Goal: Task Accomplishment & Management: Use online tool/utility

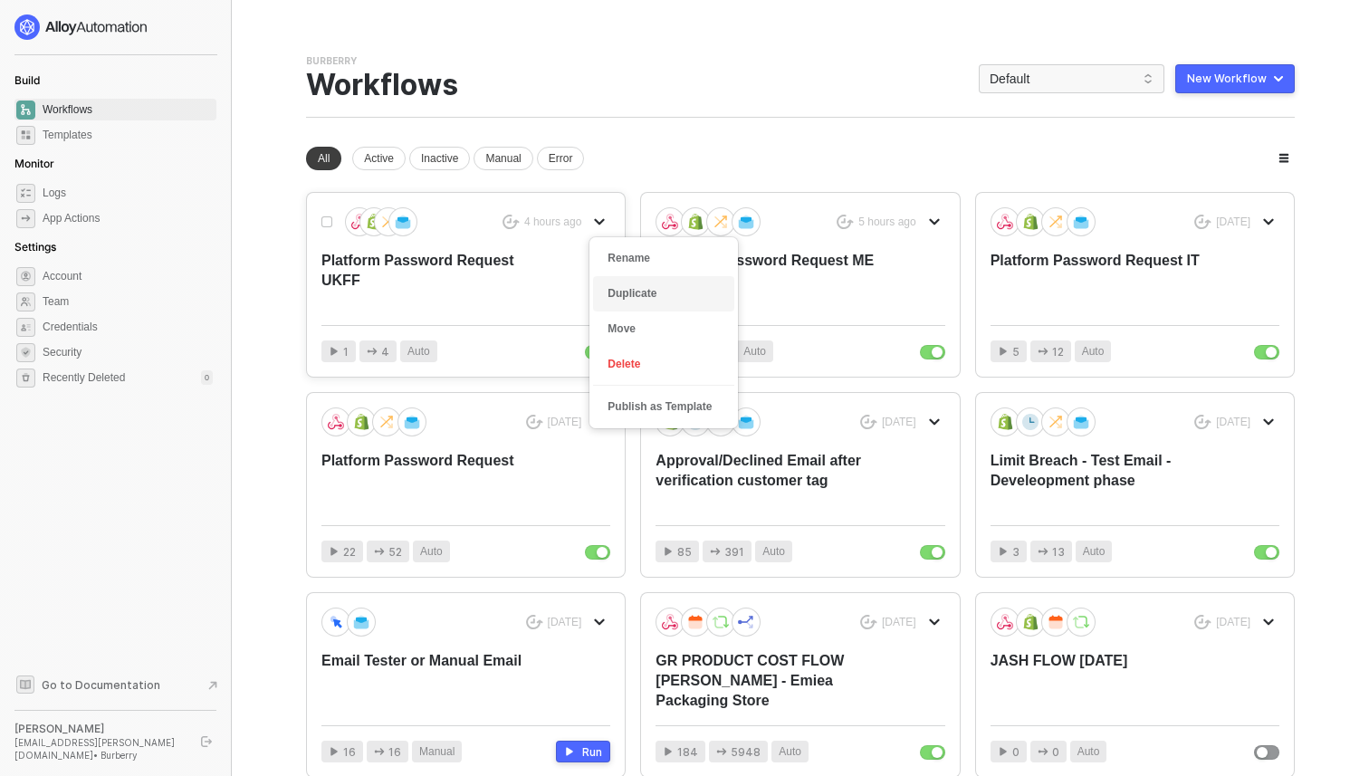
click at [640, 293] on div "Duplicate" at bounding box center [664, 293] width 112 height 17
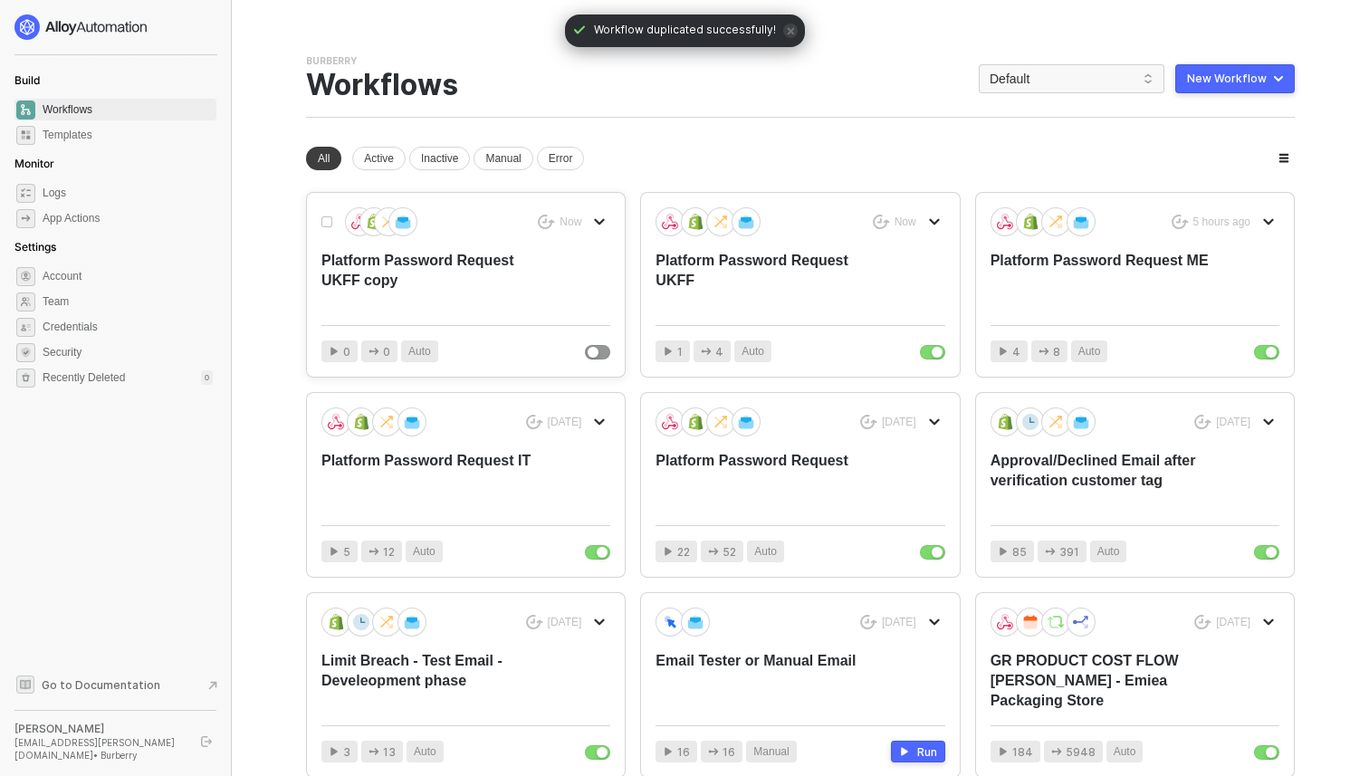
click at [552, 290] on div "Platform Password Request UKFF copy" at bounding box center [437, 281] width 231 height 60
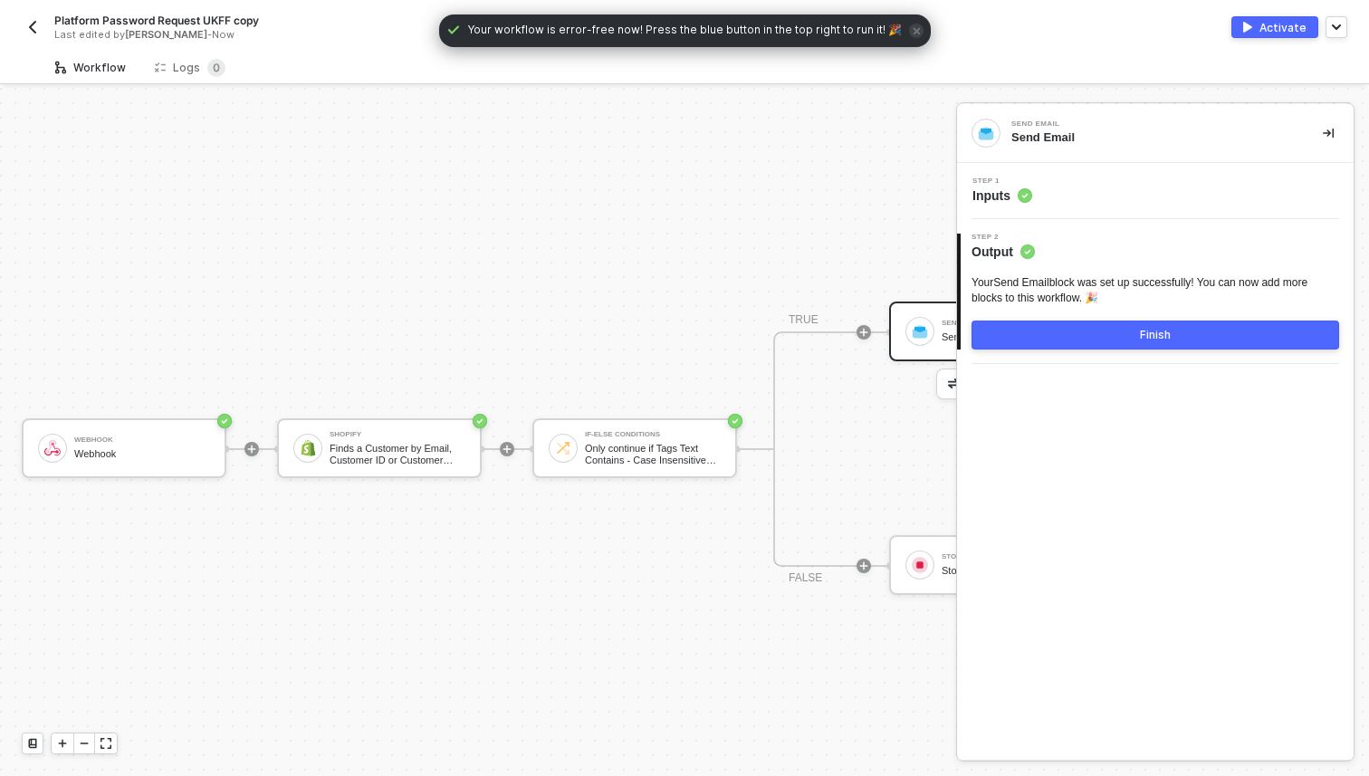
scroll to position [34, 0]
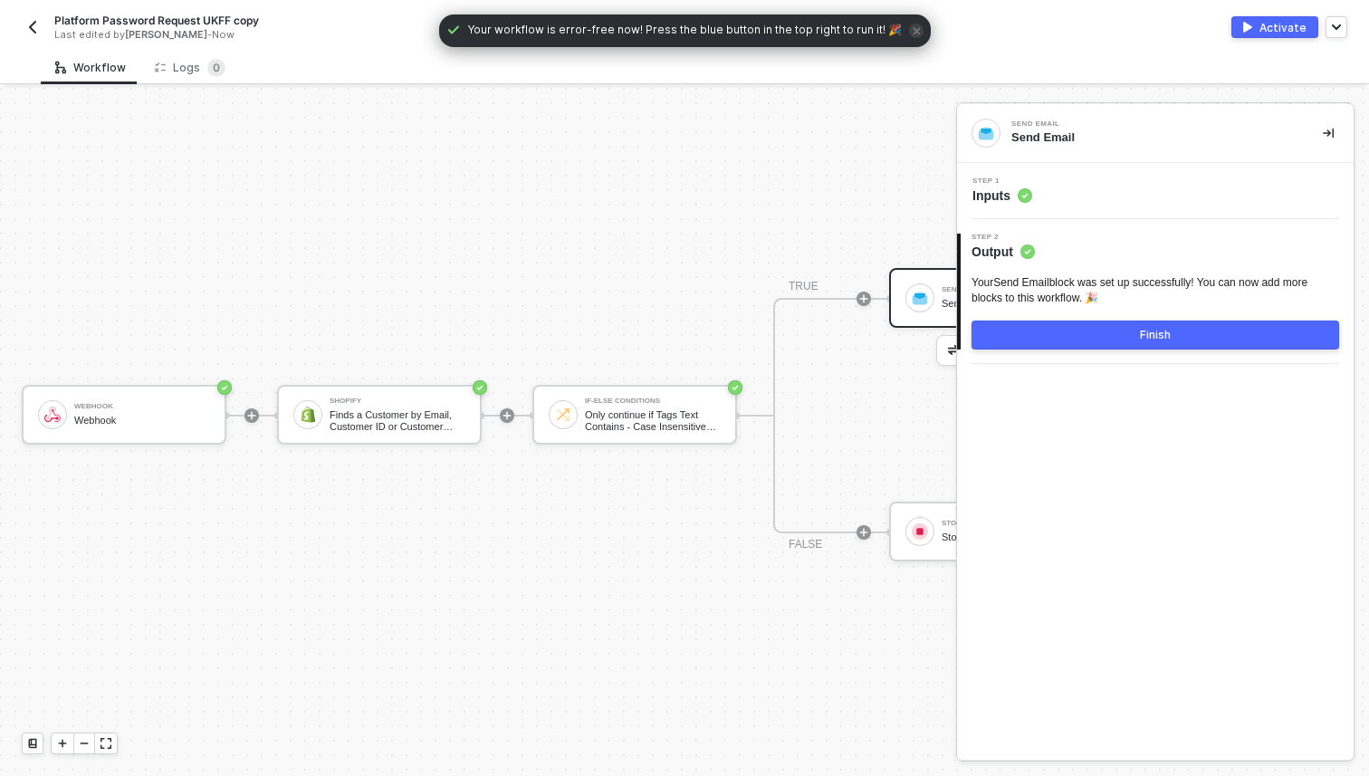
click at [221, 22] on span "Platform Password Request UKFF copy" at bounding box center [156, 20] width 205 height 15
click at [224, 22] on input "Platform Password Request UKFF copy" at bounding box center [208, 21] width 308 height 22
type input "Platform Password Request USFF copy"
click at [375, 18] on div "Save" at bounding box center [388, 20] width 27 height 15
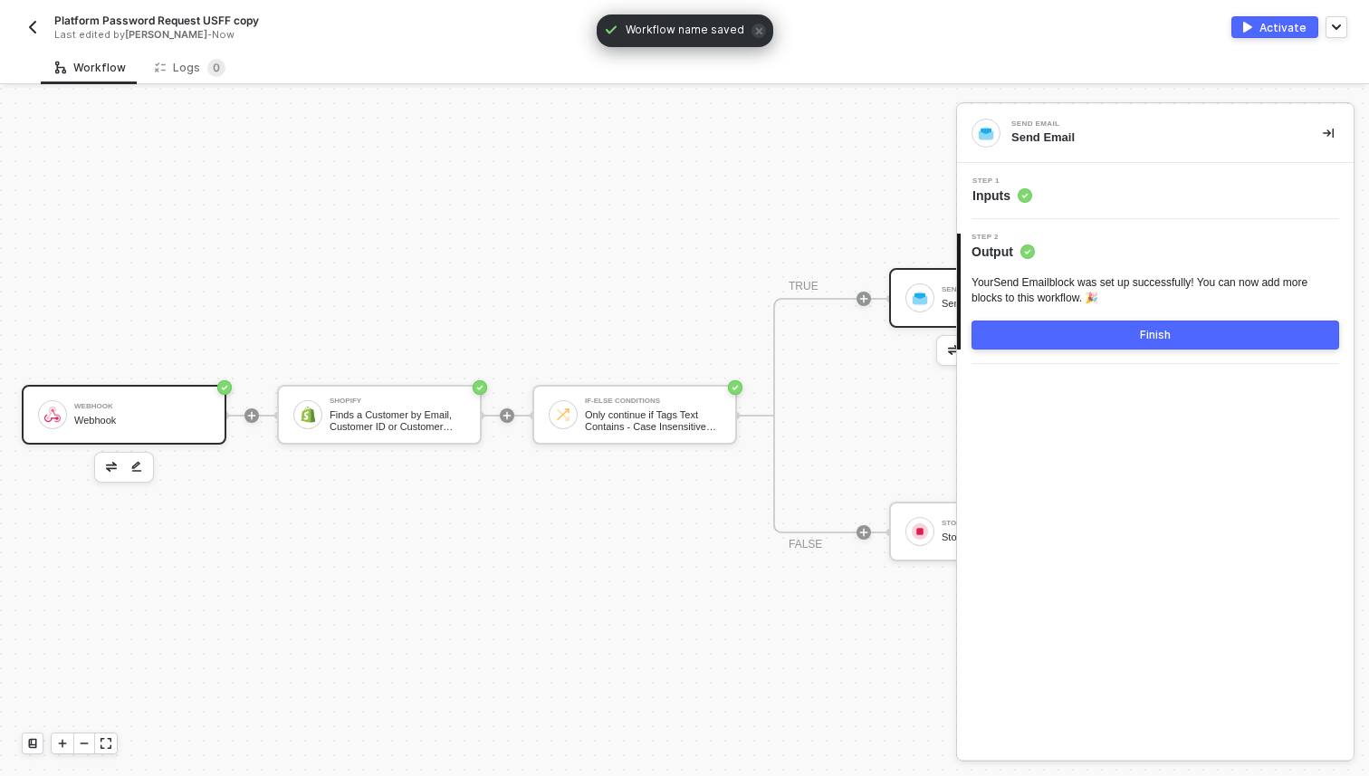
click at [135, 426] on div "Webhook" at bounding box center [142, 421] width 136 height 12
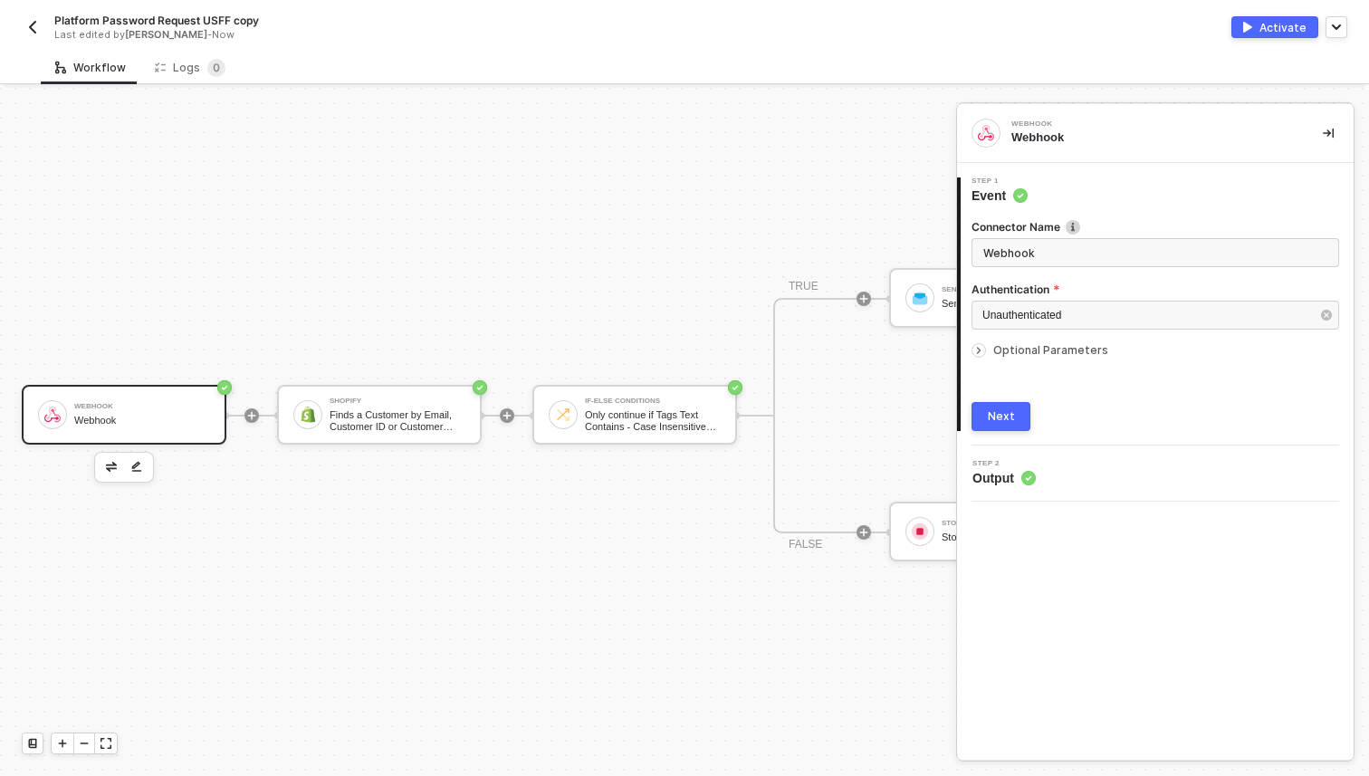
click at [236, 21] on span "Platform Password Request USFF copy" at bounding box center [156, 20] width 205 height 15
click at [279, 22] on input "Platform Password Request USFF copy" at bounding box center [208, 21] width 308 height 22
type input "Platform Password Request USFF"
click at [398, 24] on div "Save" at bounding box center [388, 20] width 27 height 15
click at [1017, 473] on span "Output" at bounding box center [1004, 478] width 63 height 18
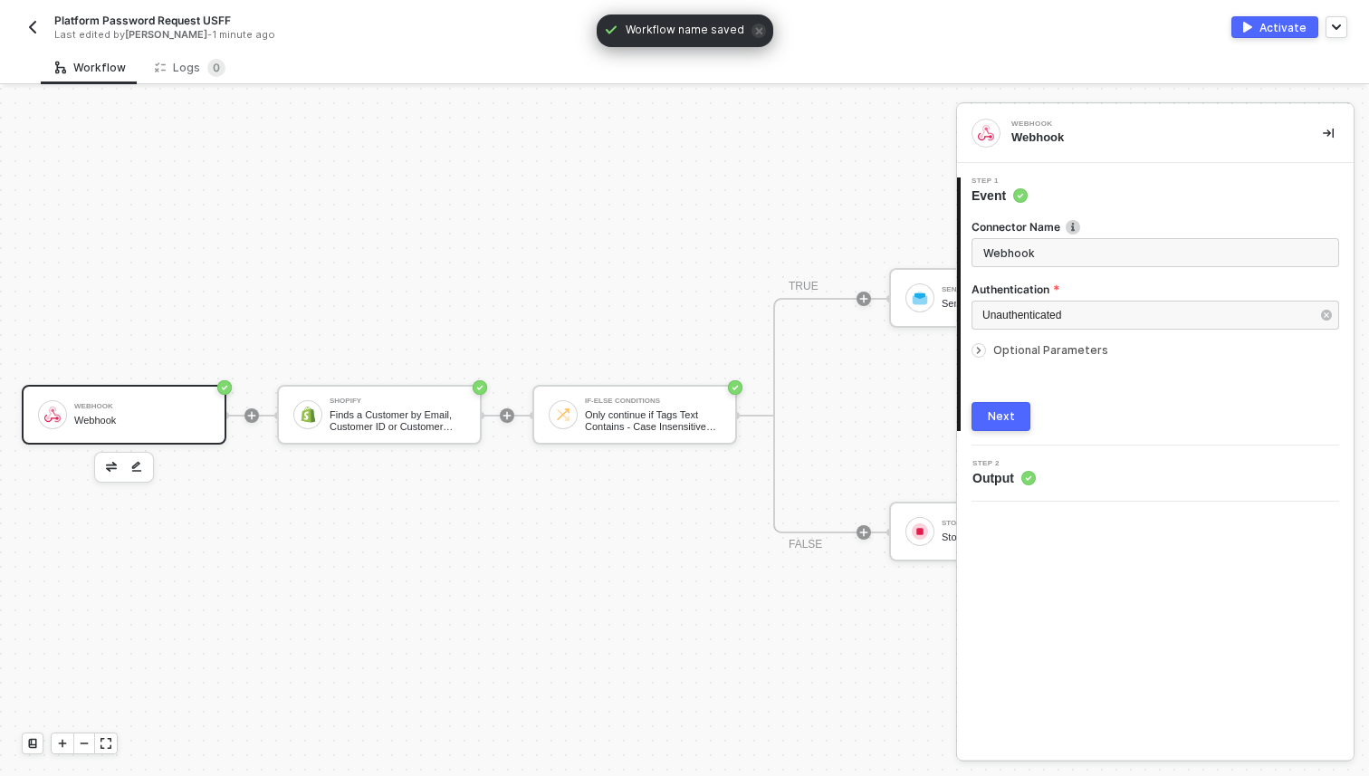
click at [995, 408] on button "Next" at bounding box center [1001, 416] width 59 height 29
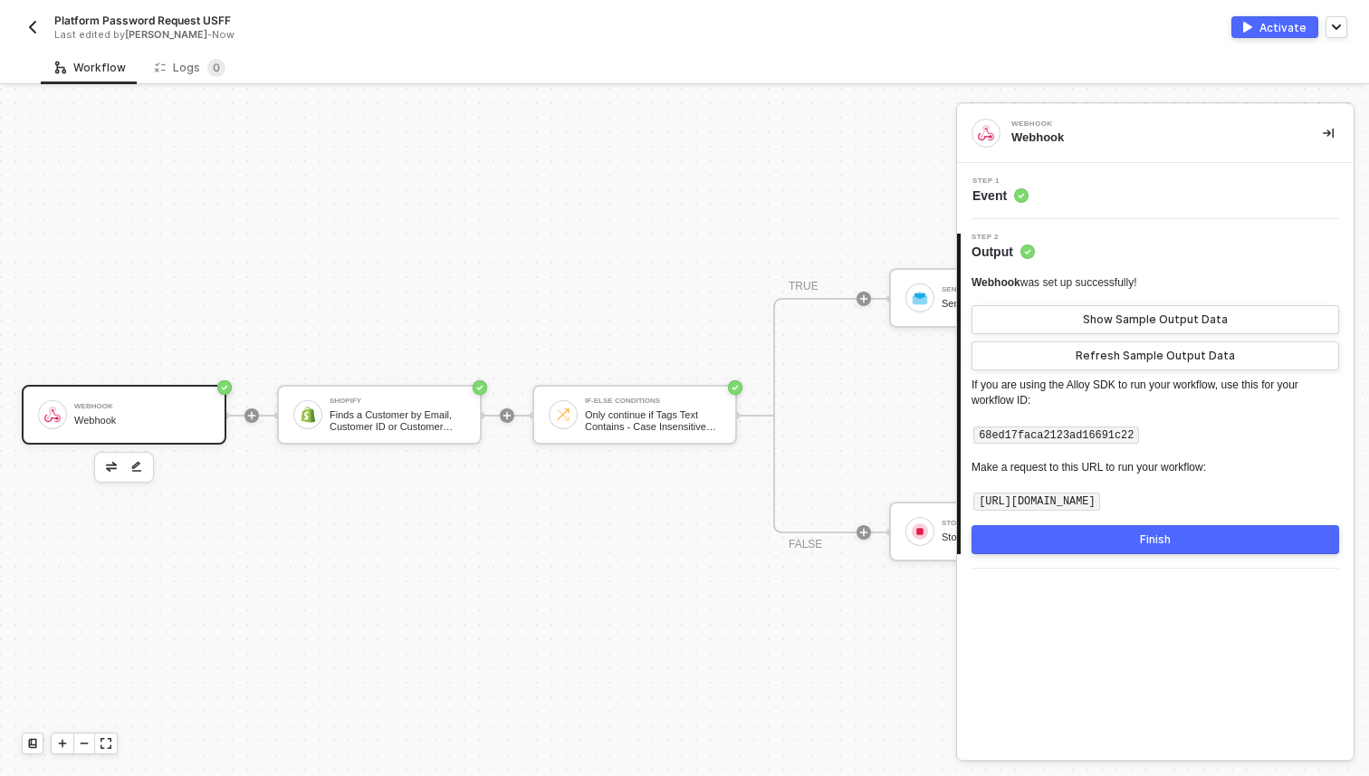
drag, startPoint x: 976, startPoint y: 501, endPoint x: 1325, endPoint y: 496, distance: 348.7
click at [1100, 496] on code "https://webhooks.runalloy.com/68ed17faca2123ad16691c22" at bounding box center [1037, 502] width 127 height 18
drag, startPoint x: 1331, startPoint y: 500, endPoint x: 965, endPoint y: 504, distance: 365.9
click at [965, 504] on div "Webhook was set up successfully! Show Sample Output Data Refresh Sample Output …" at bounding box center [1157, 407] width 393 height 293
copy code "https://webhooks.runalloy.com/68ed17faca2123ad16691c22"
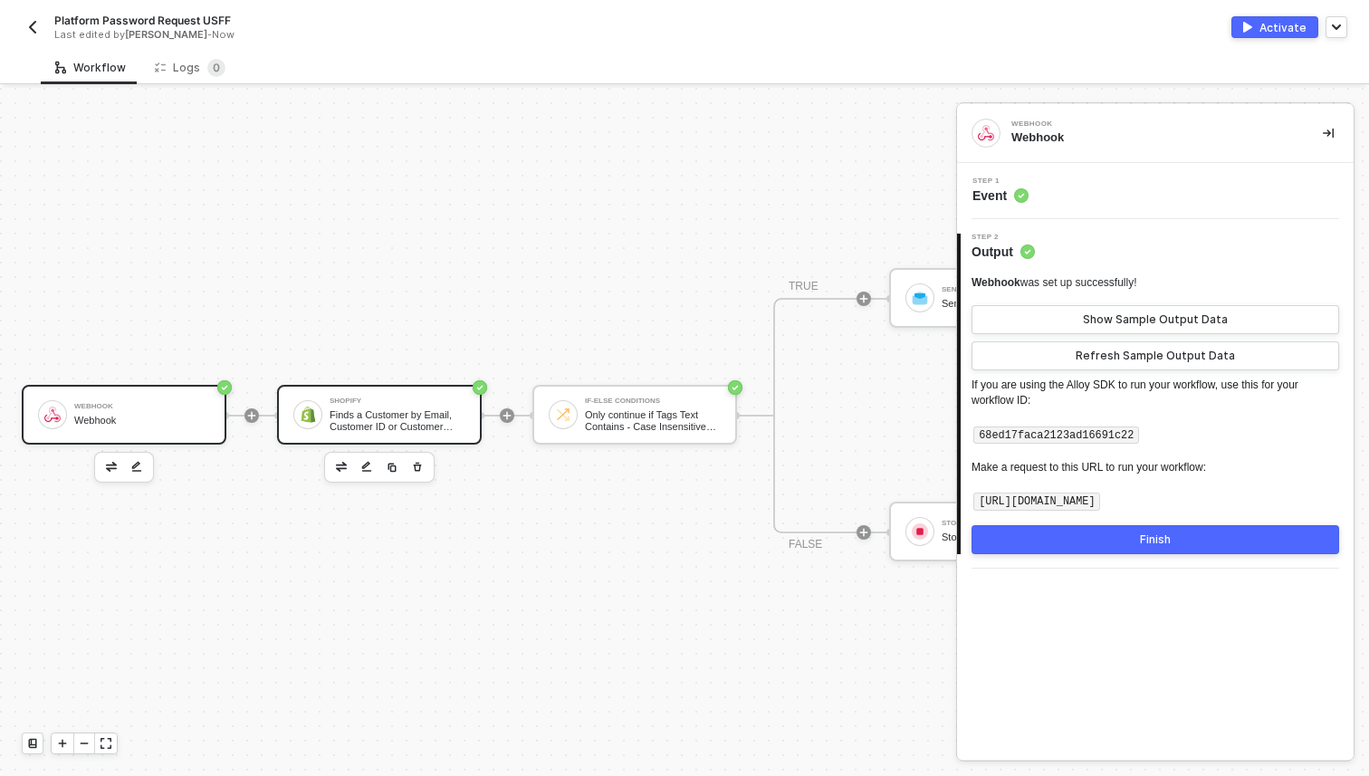
click at [386, 419] on div "Finds a Customer by Email, Customer ID or Customer Phone Number" at bounding box center [398, 420] width 136 height 23
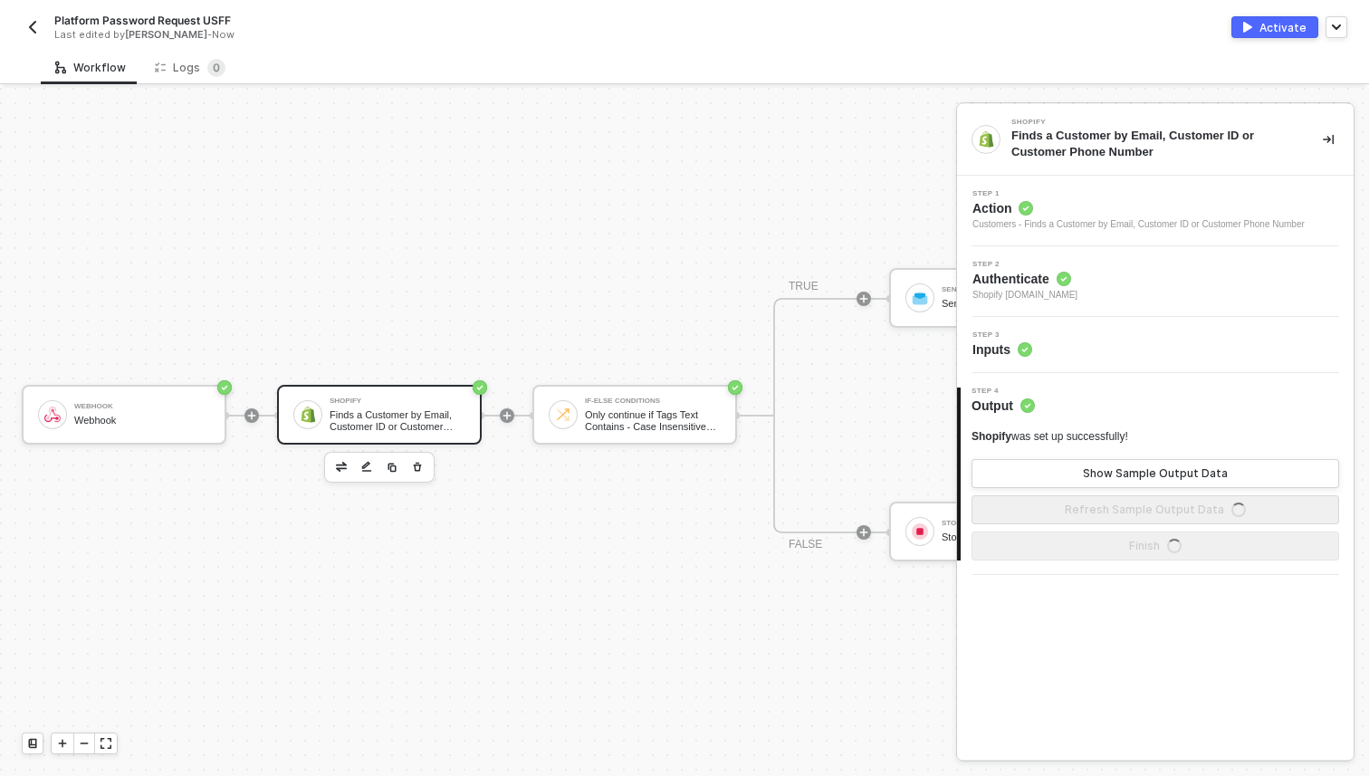
click at [1043, 270] on span "Authenticate" at bounding box center [1025, 279] width 105 height 18
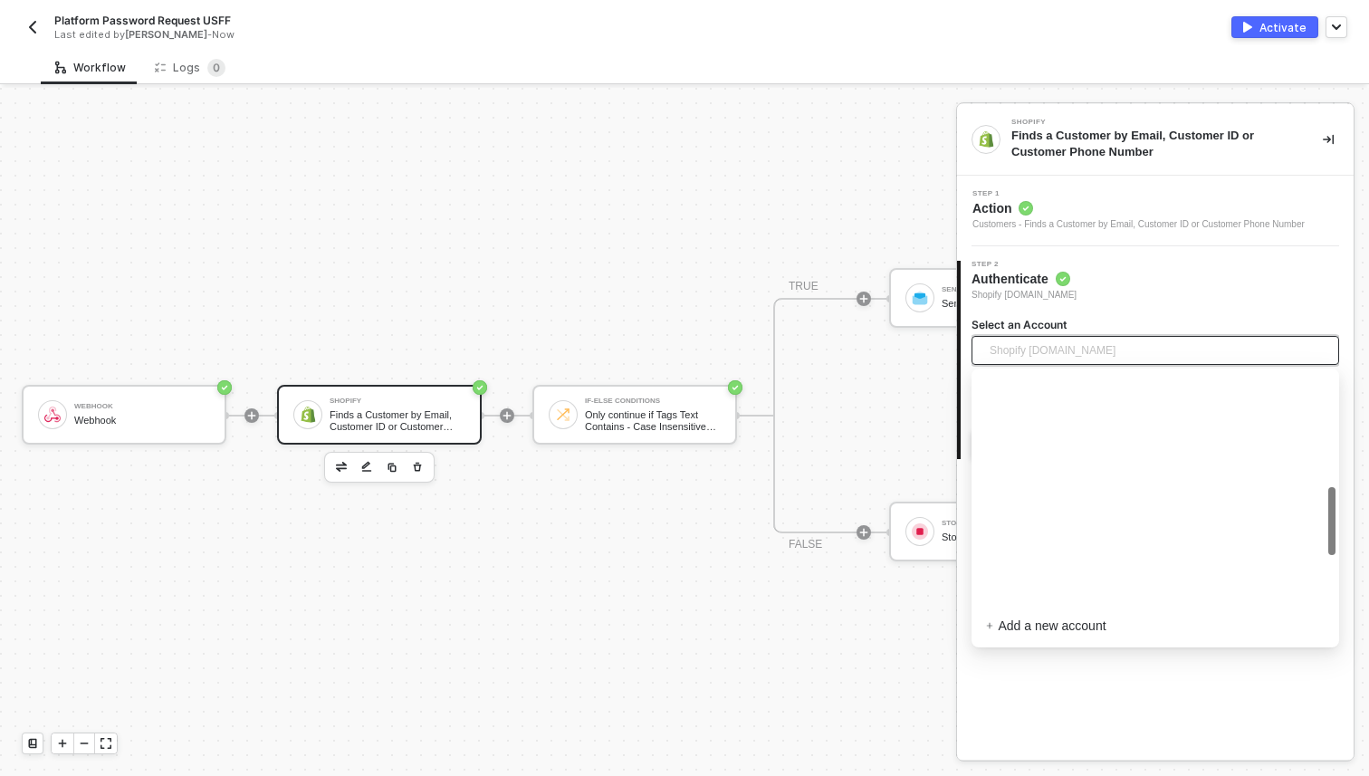
click at [1068, 357] on span "Shopify burberry-uk-f-f-store.myshopify.com" at bounding box center [1053, 350] width 126 height 27
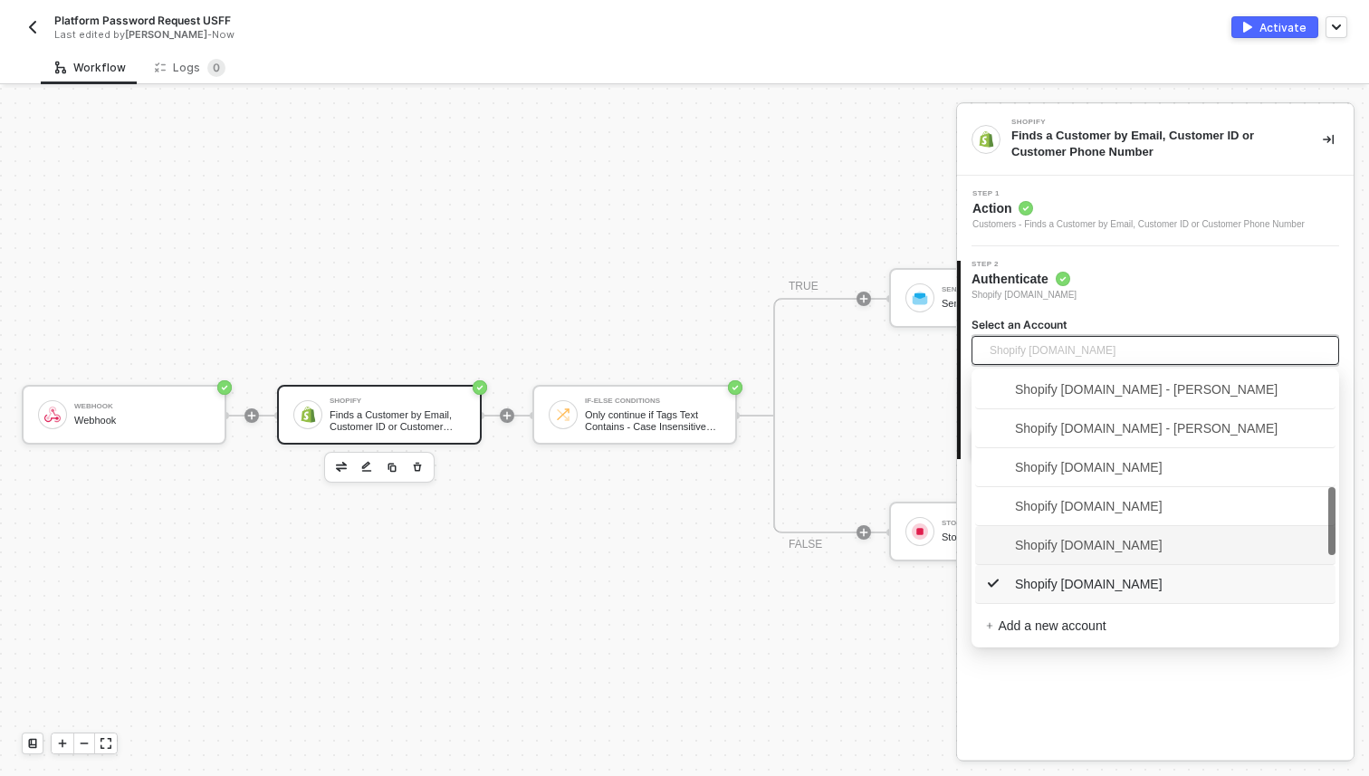
click at [1103, 538] on span "Shopify burberry-us-ff-employee-sale.myshopify.com" at bounding box center [1074, 545] width 177 height 20
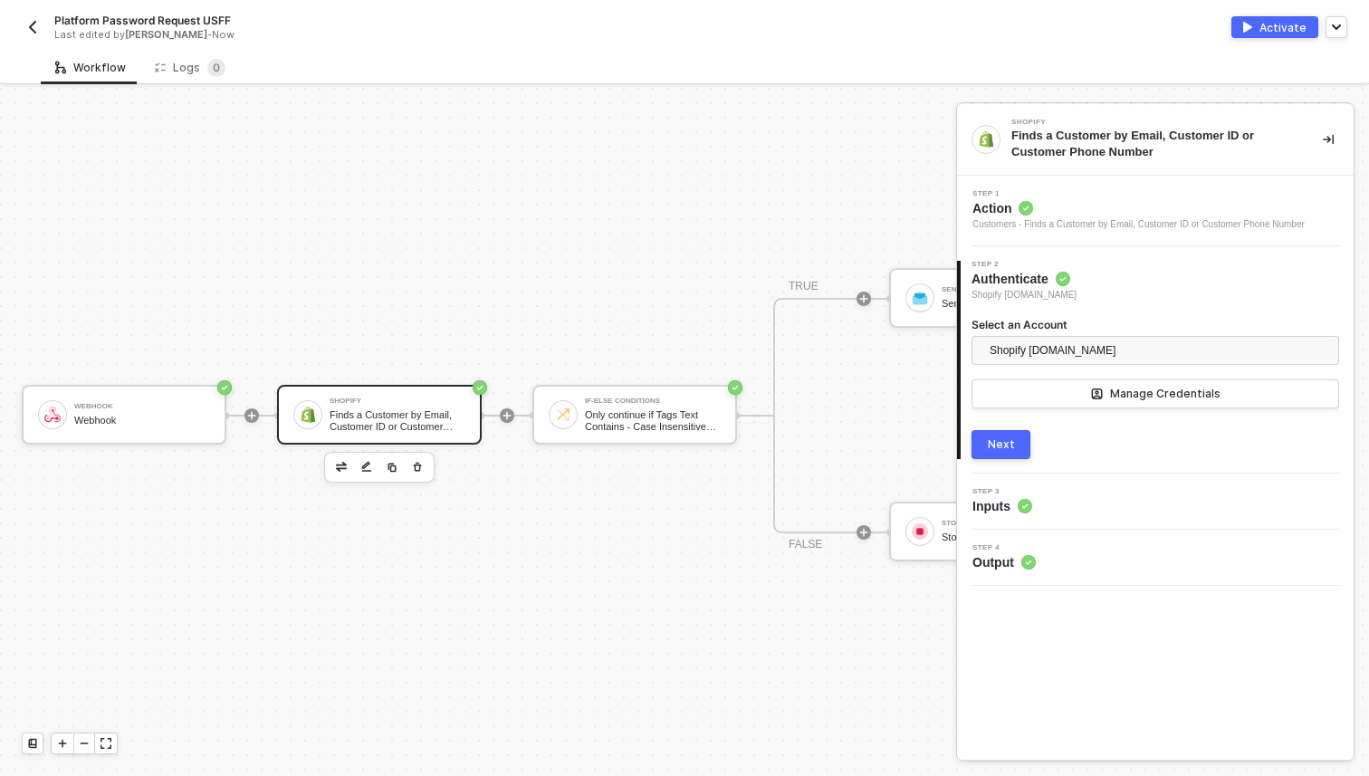
click at [1006, 442] on div "Next" at bounding box center [1001, 444] width 27 height 14
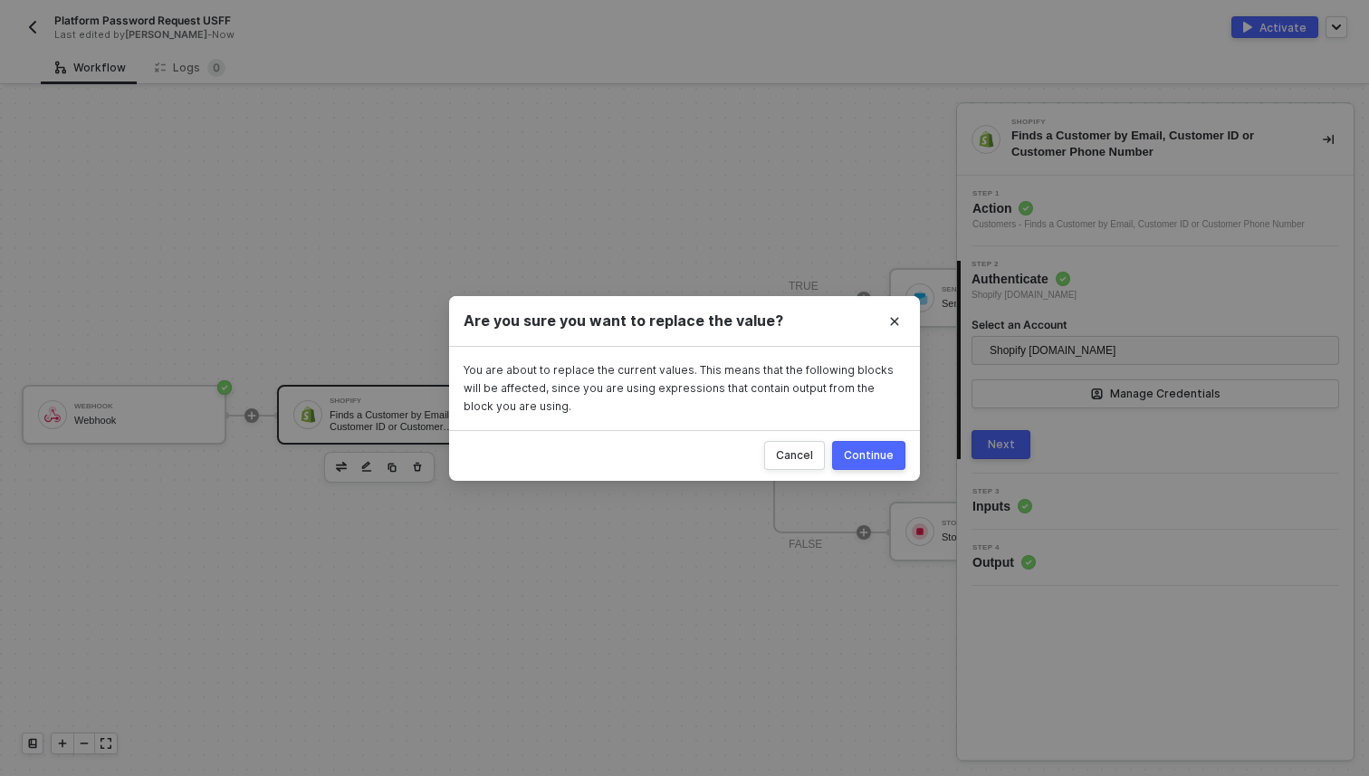
click at [841, 451] on button "Continue" at bounding box center [868, 455] width 73 height 29
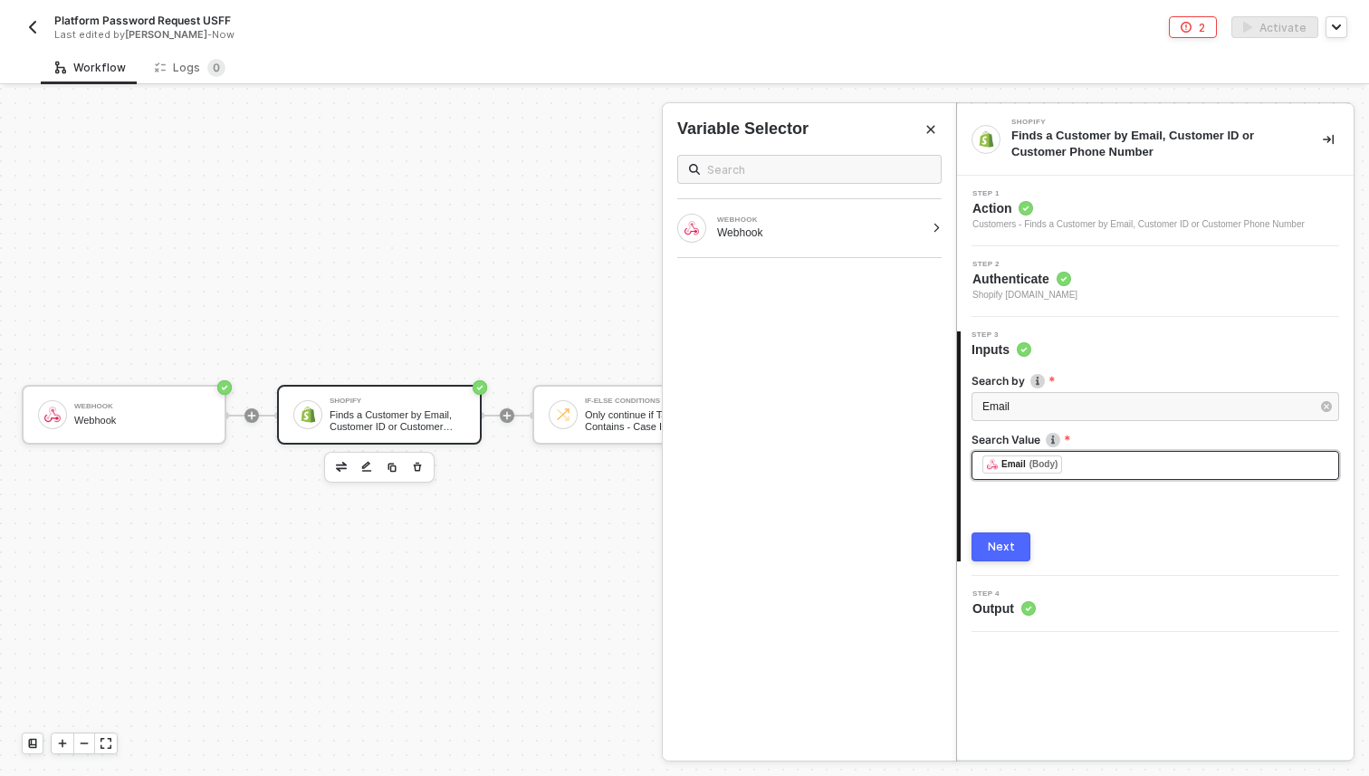
click at [1075, 456] on div "﻿ ﻿ Email (Body) ﻿" at bounding box center [1156, 466] width 346 height 20
click at [1081, 470] on div "﻿ ﻿ Email (Body) ﻿" at bounding box center [1156, 466] width 346 height 20
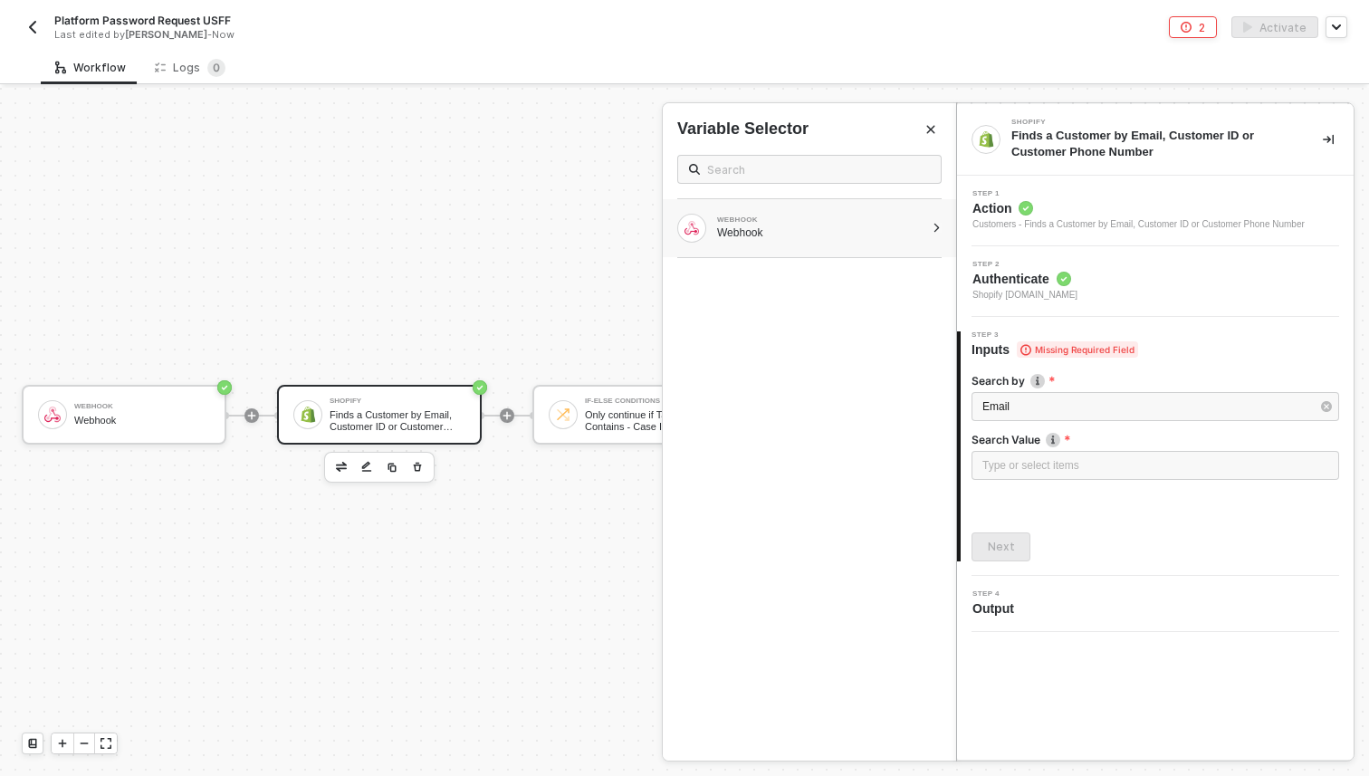
click at [759, 222] on div "WEBHOOK" at bounding box center [820, 219] width 207 height 7
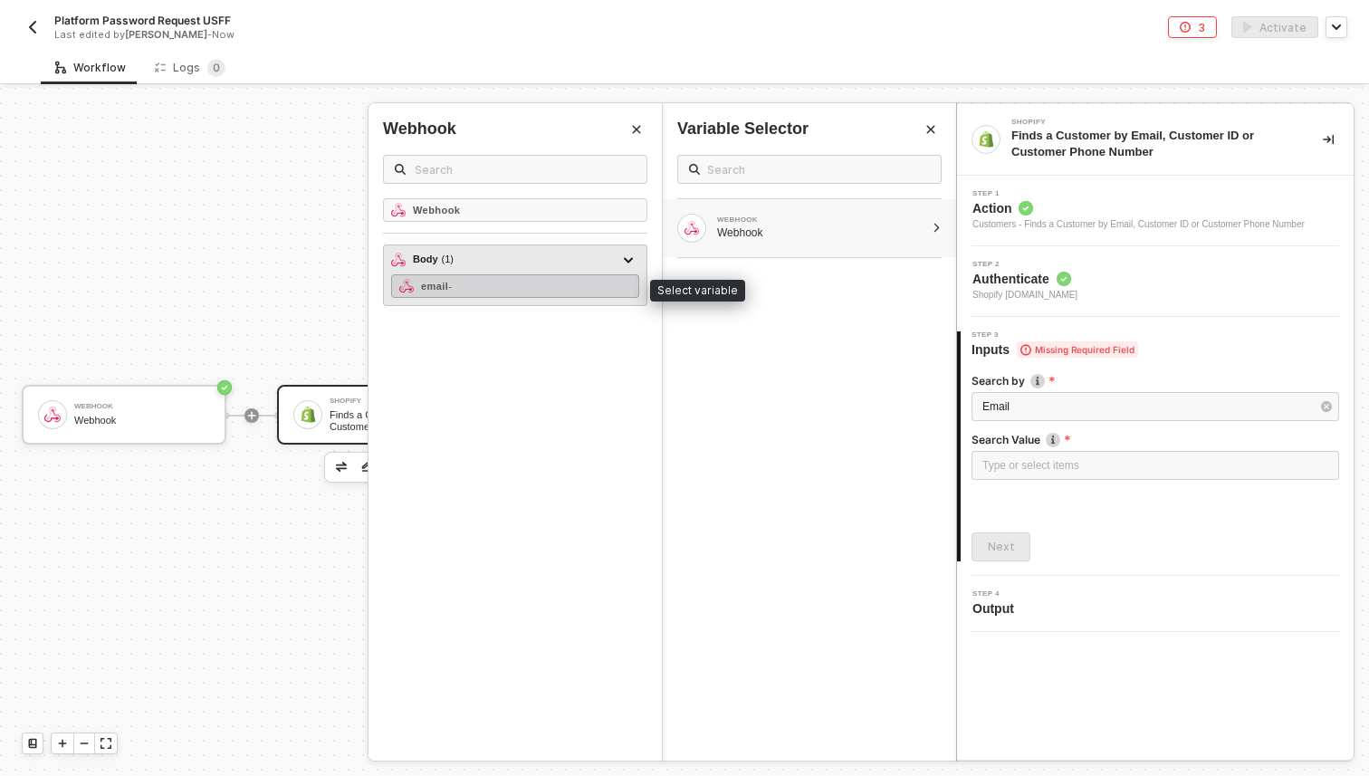
click at [497, 283] on div "email -" at bounding box center [515, 286] width 248 height 24
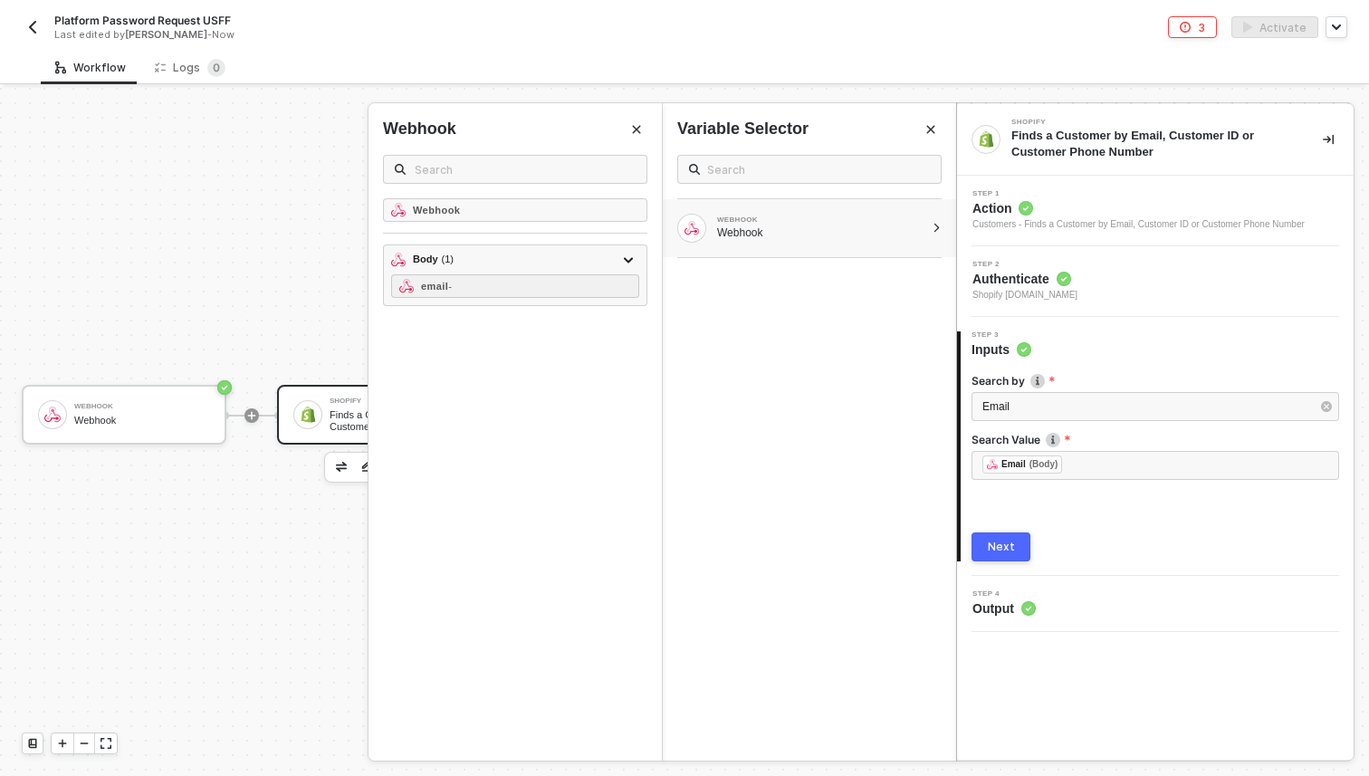
click at [1002, 539] on button "Next" at bounding box center [1001, 547] width 59 height 29
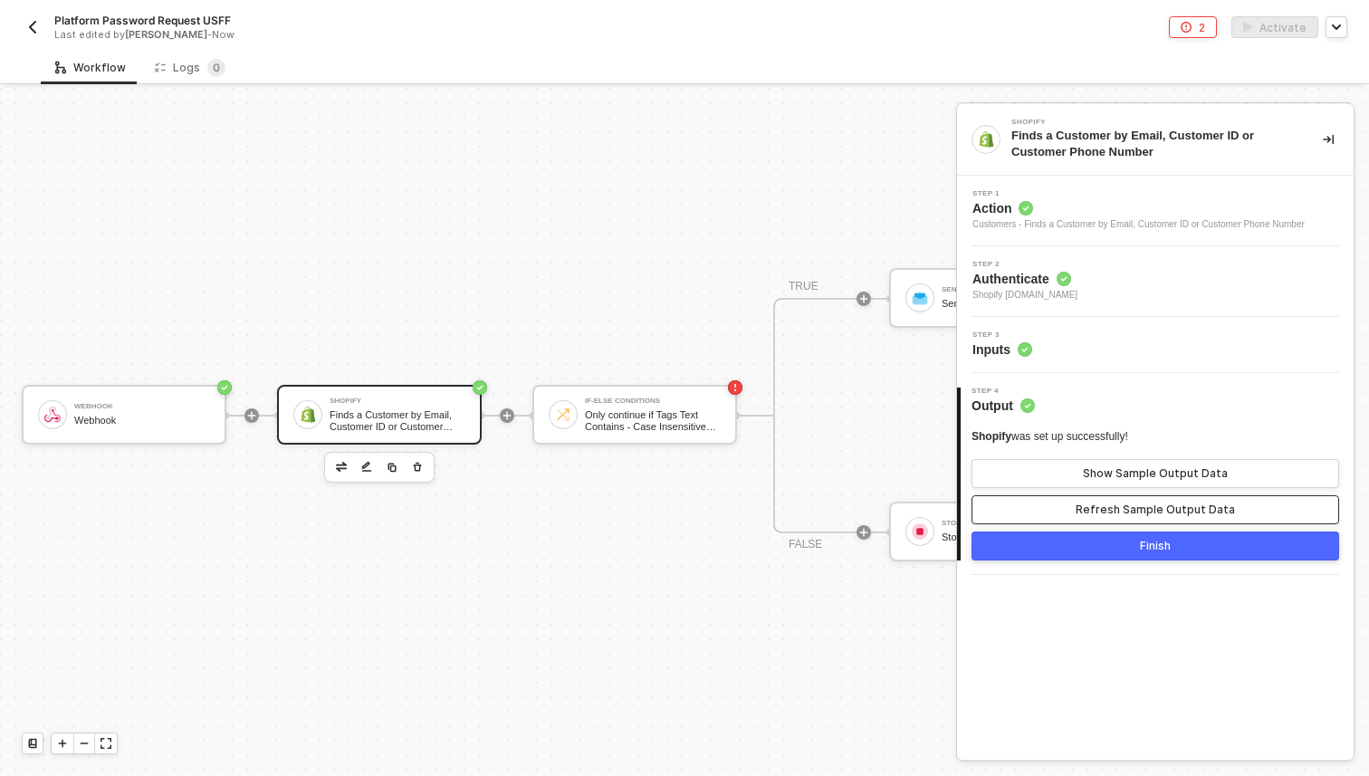
click at [1045, 508] on button "Refresh Sample Output Data" at bounding box center [1156, 509] width 368 height 29
click at [1033, 555] on button "Finish" at bounding box center [1156, 546] width 368 height 29
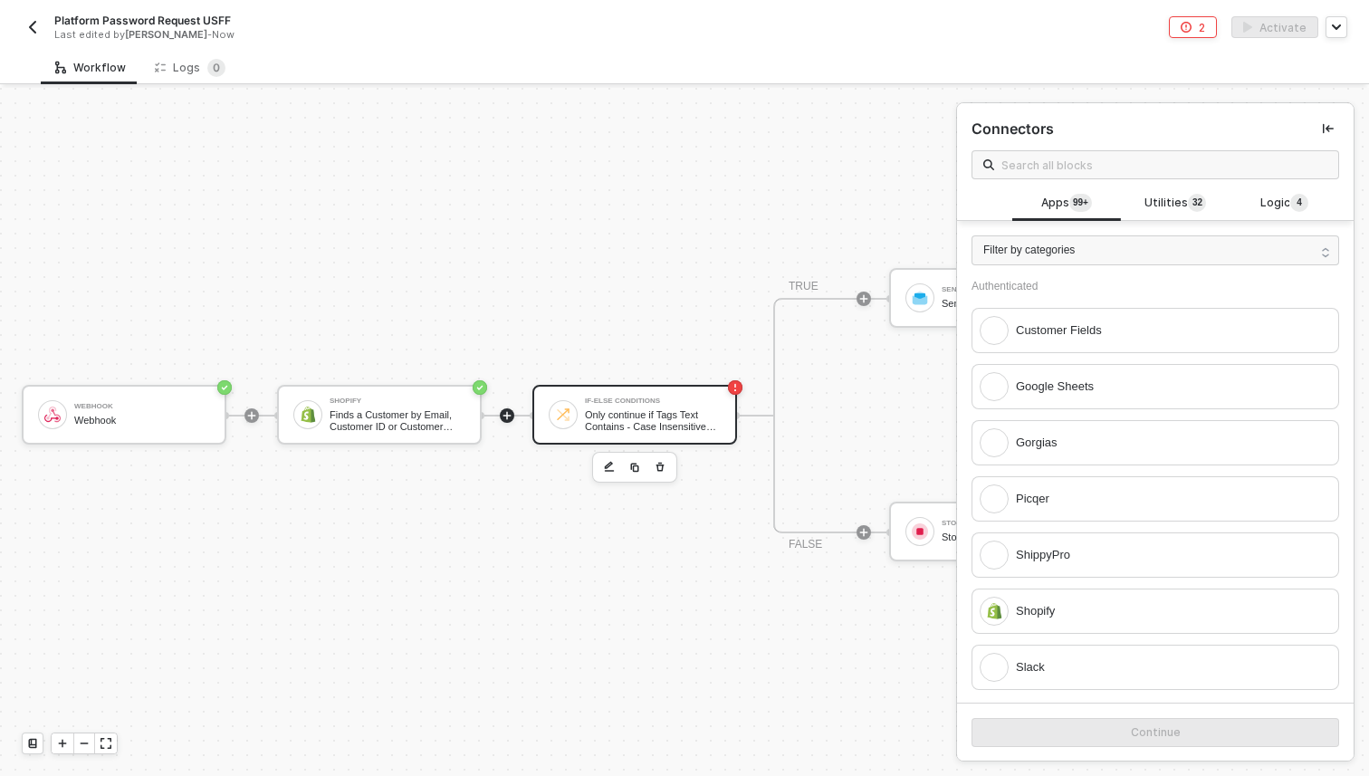
click at [629, 418] on div "Only continue if Tags Text Contains - Case Insensitive Approved" at bounding box center [653, 420] width 136 height 23
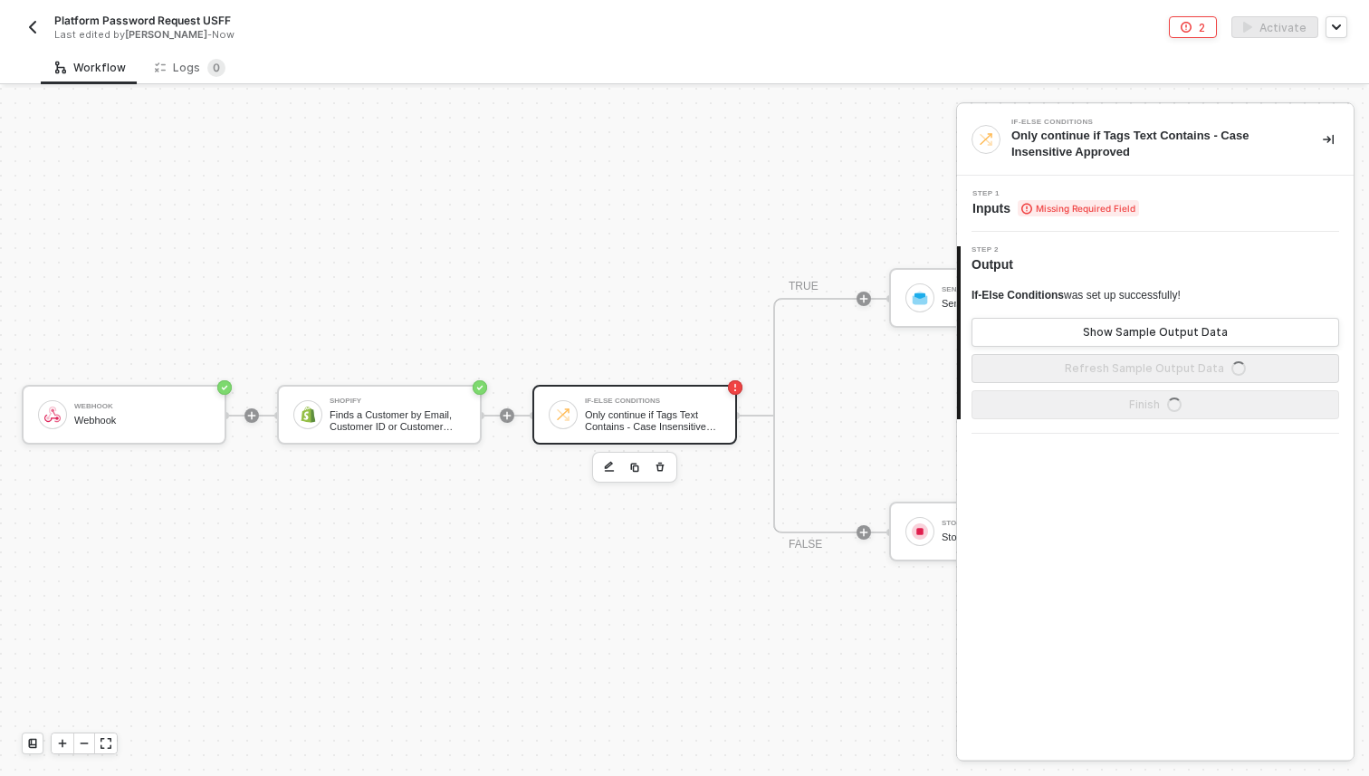
click at [992, 204] on span "Inputs Missing Required Field" at bounding box center [1056, 208] width 167 height 18
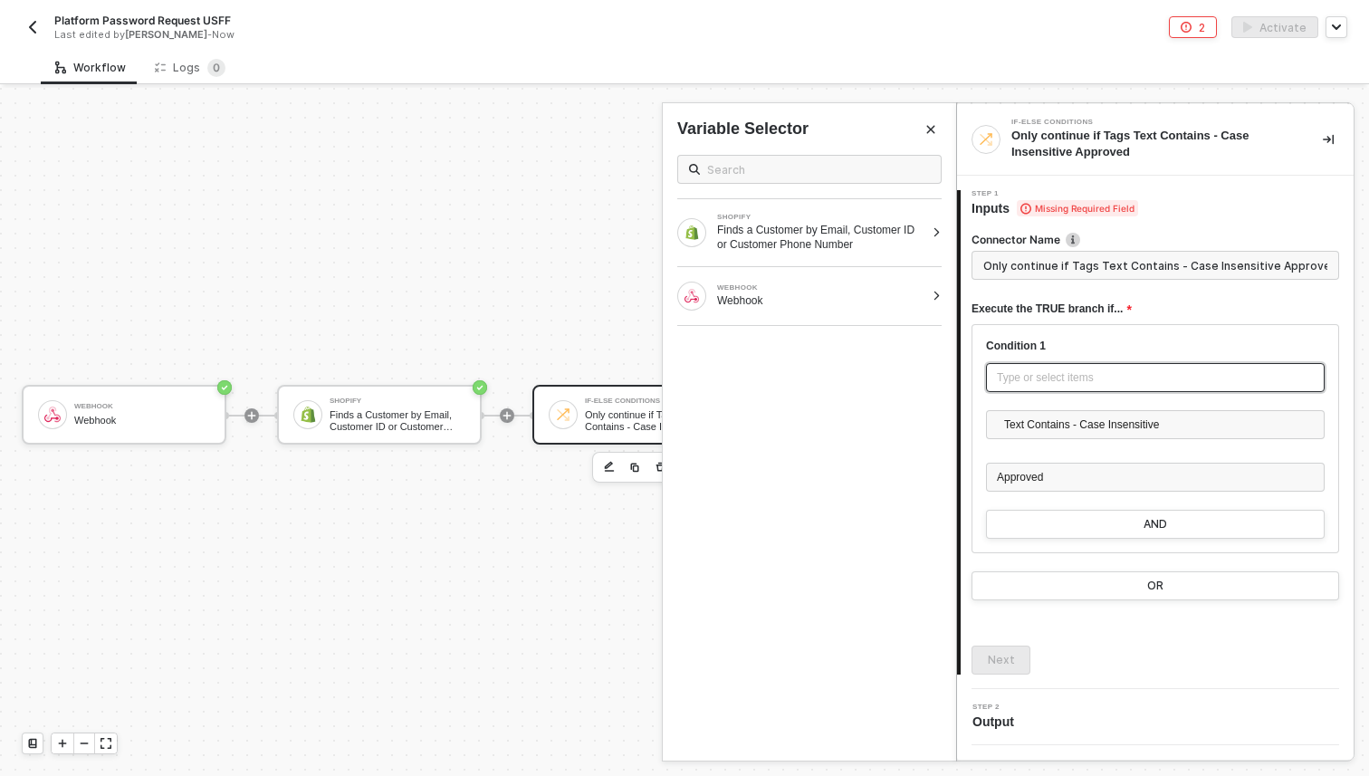
click at [1079, 382] on div "Type or select items ﻿" at bounding box center [1155, 378] width 317 height 17
click at [797, 223] on div "Finds a Customer by Email, Customer ID or Customer Phone Number" at bounding box center [820, 237] width 207 height 29
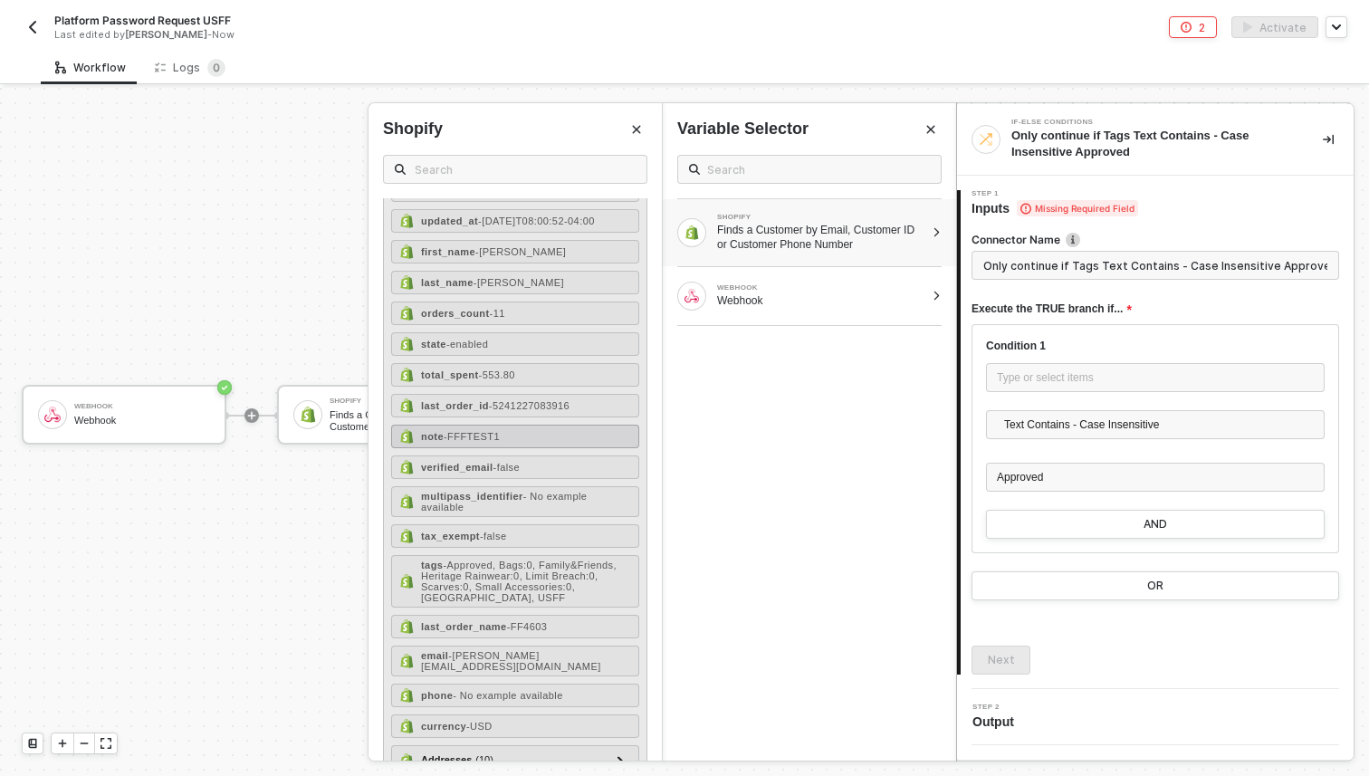
scroll to position [143, 0]
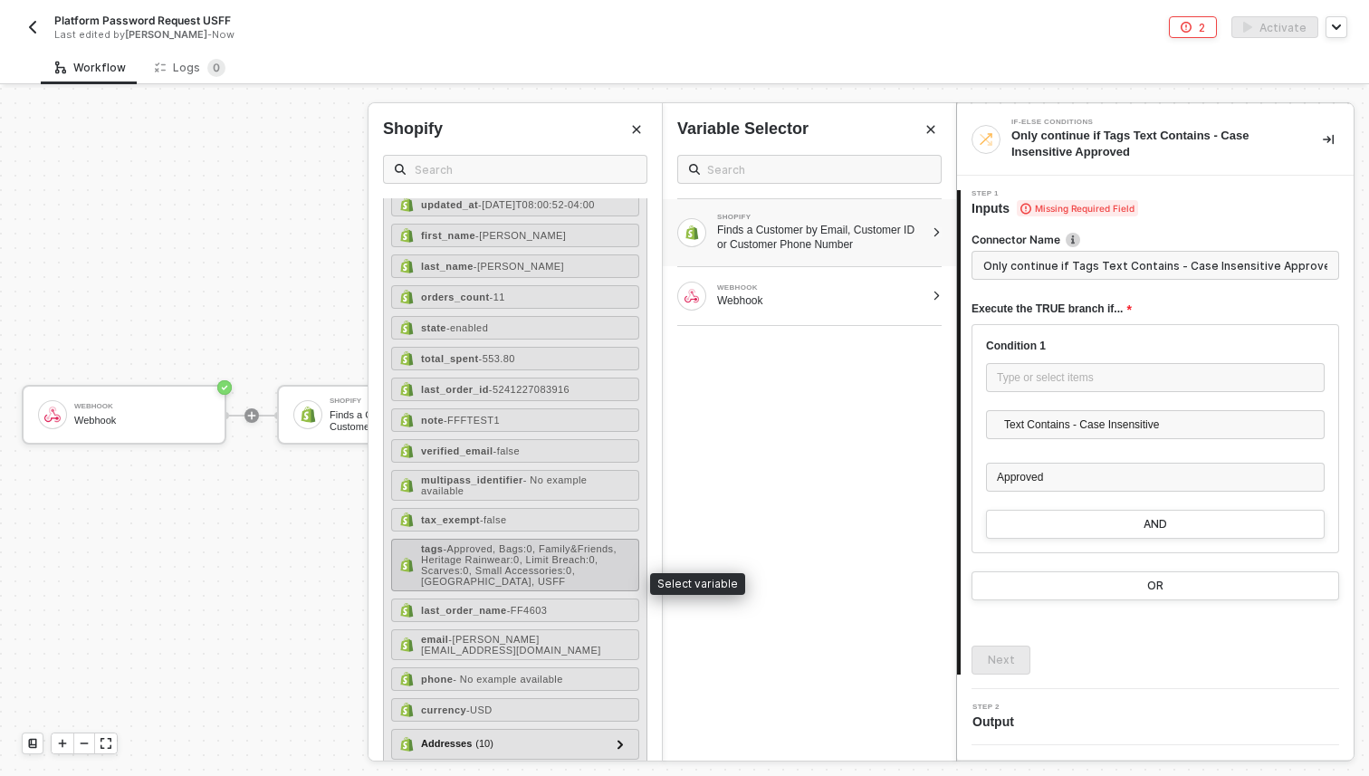
click at [456, 587] on span "- Approved, Bags:0, Family&Friends, Heritage Rainwear:0, Limit Breach:0, Scarve…" at bounding box center [519, 564] width 196 height 43
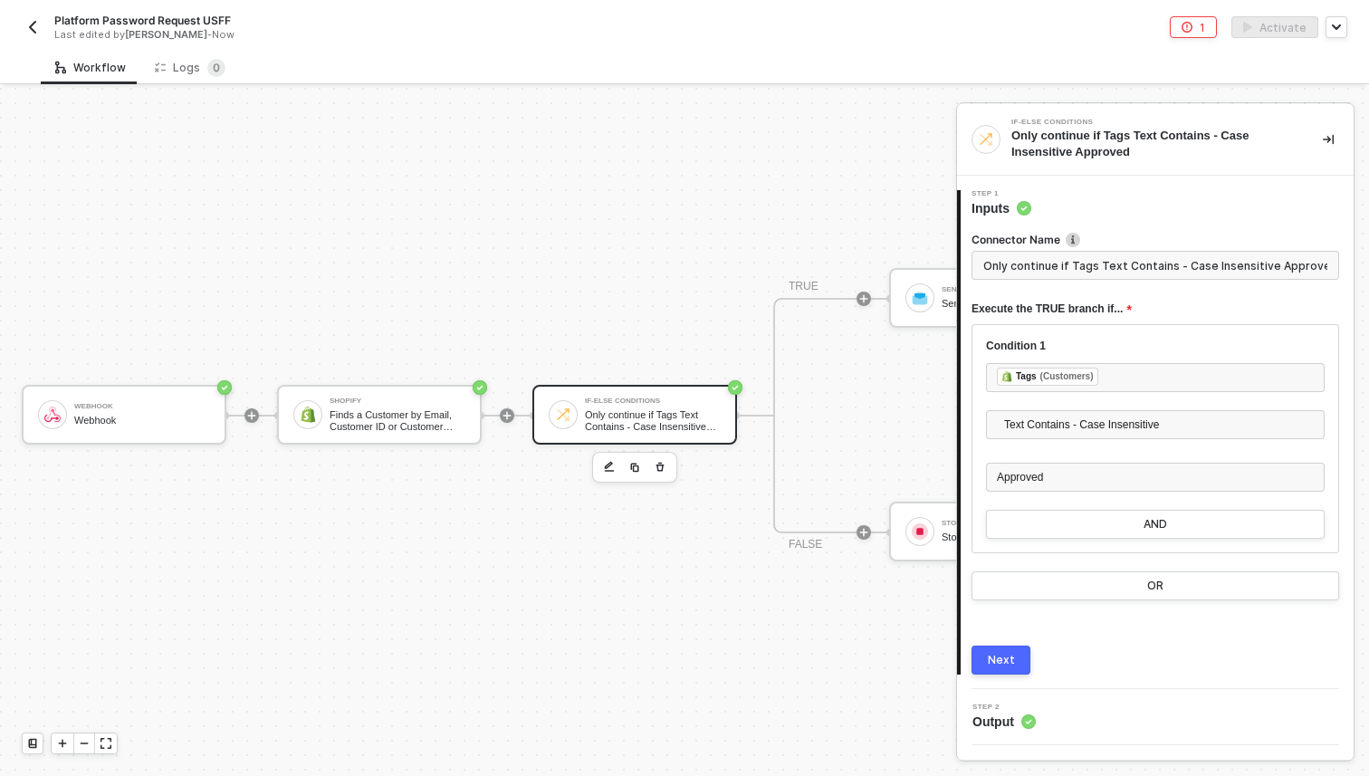
click at [1011, 660] on div "Next" at bounding box center [1001, 660] width 27 height 14
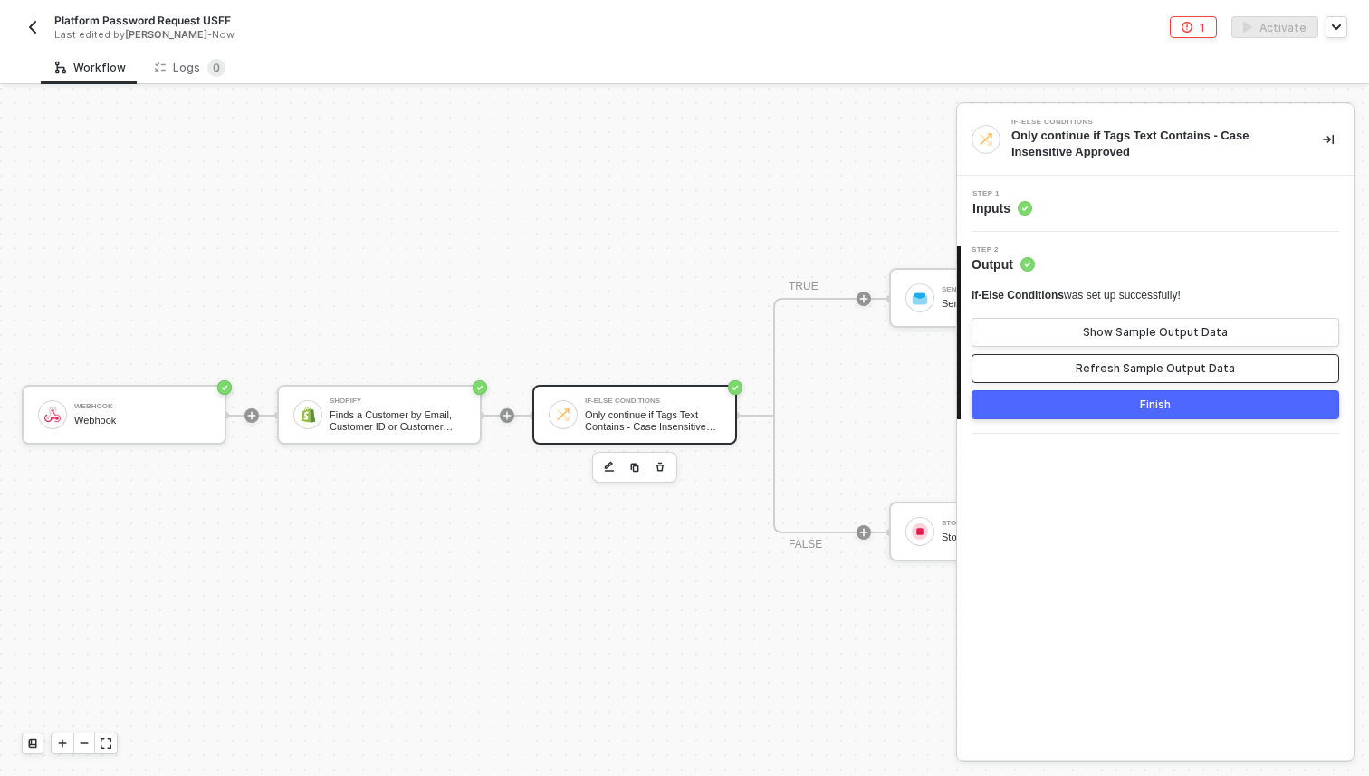
click at [1101, 371] on div "Refresh Sample Output Data" at bounding box center [1155, 368] width 159 height 14
click at [1094, 402] on button "Finish" at bounding box center [1156, 404] width 368 height 29
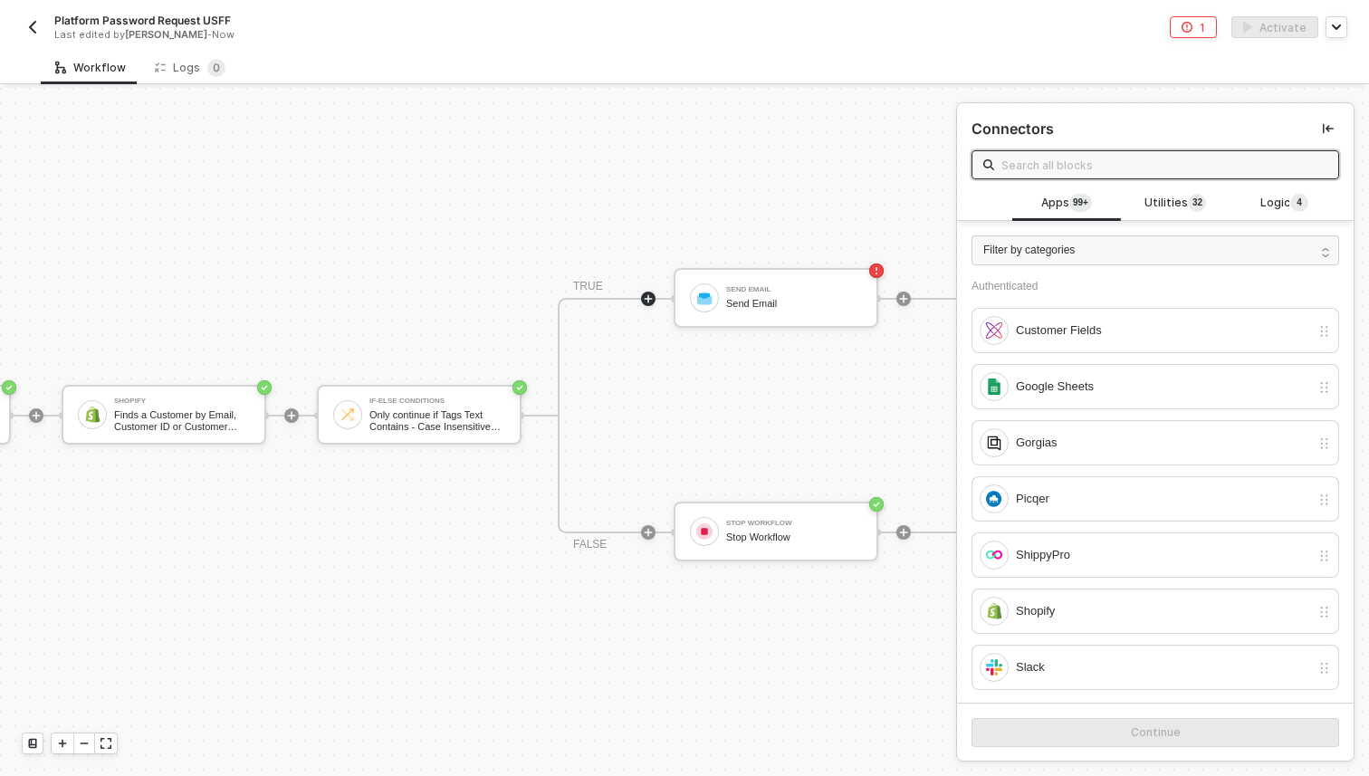
scroll to position [34, 399]
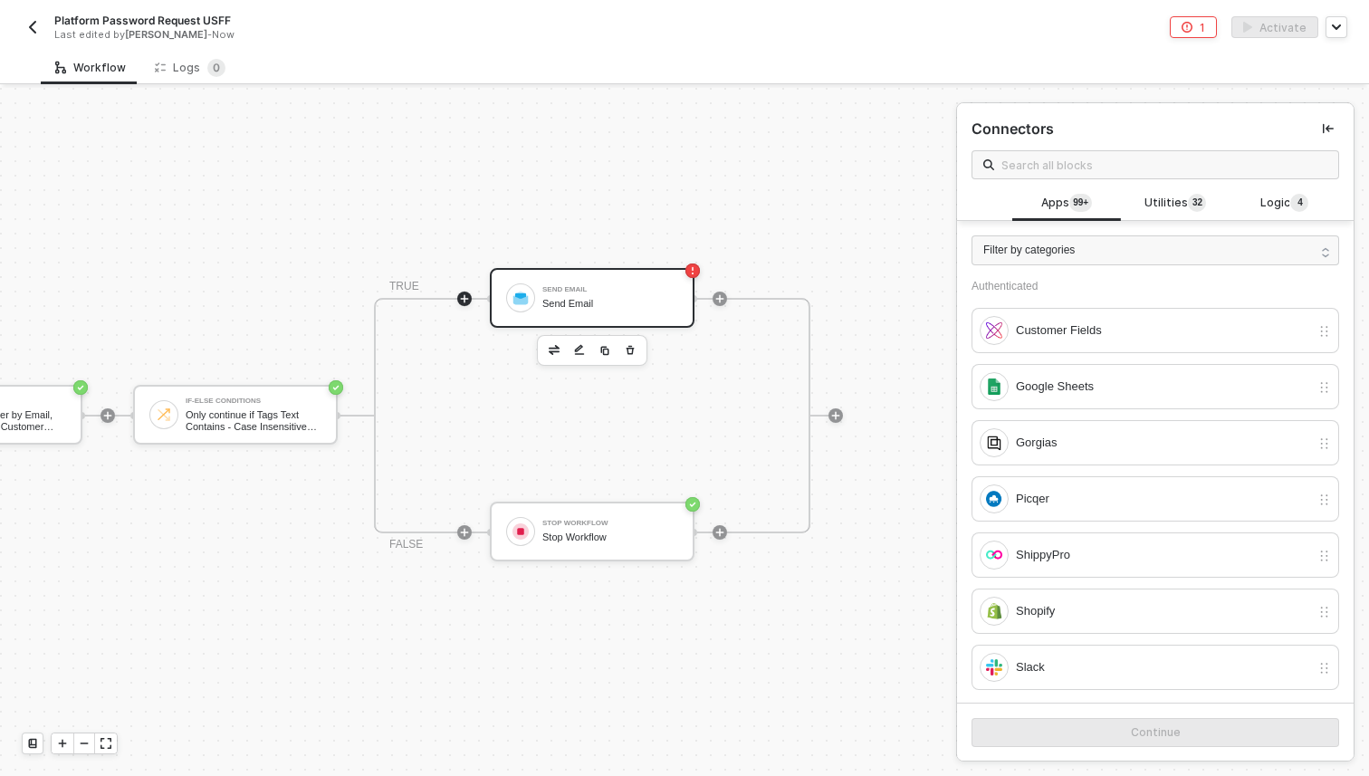
click at [609, 318] on div "Send Email Send Email" at bounding box center [592, 298] width 205 height 60
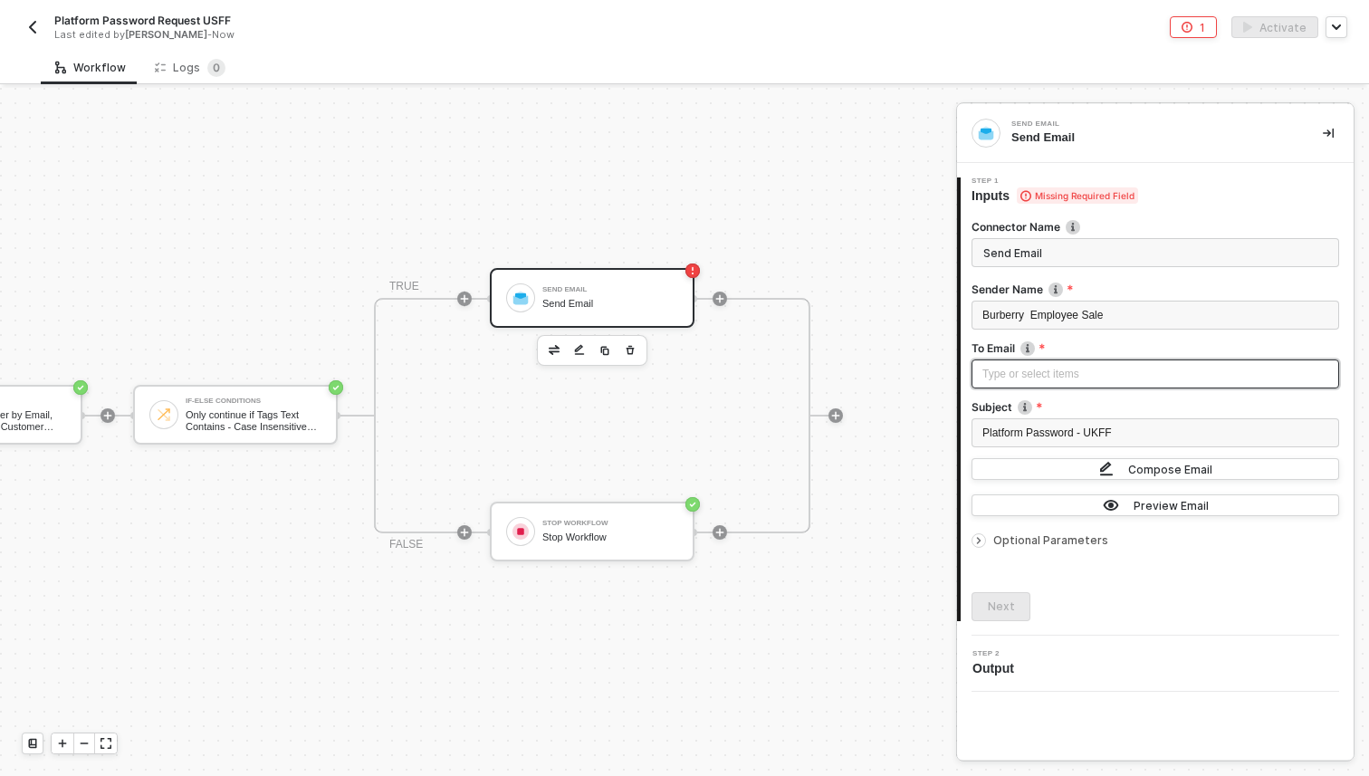
click at [1049, 375] on div "Type or select items ﻿" at bounding box center [1156, 374] width 346 height 17
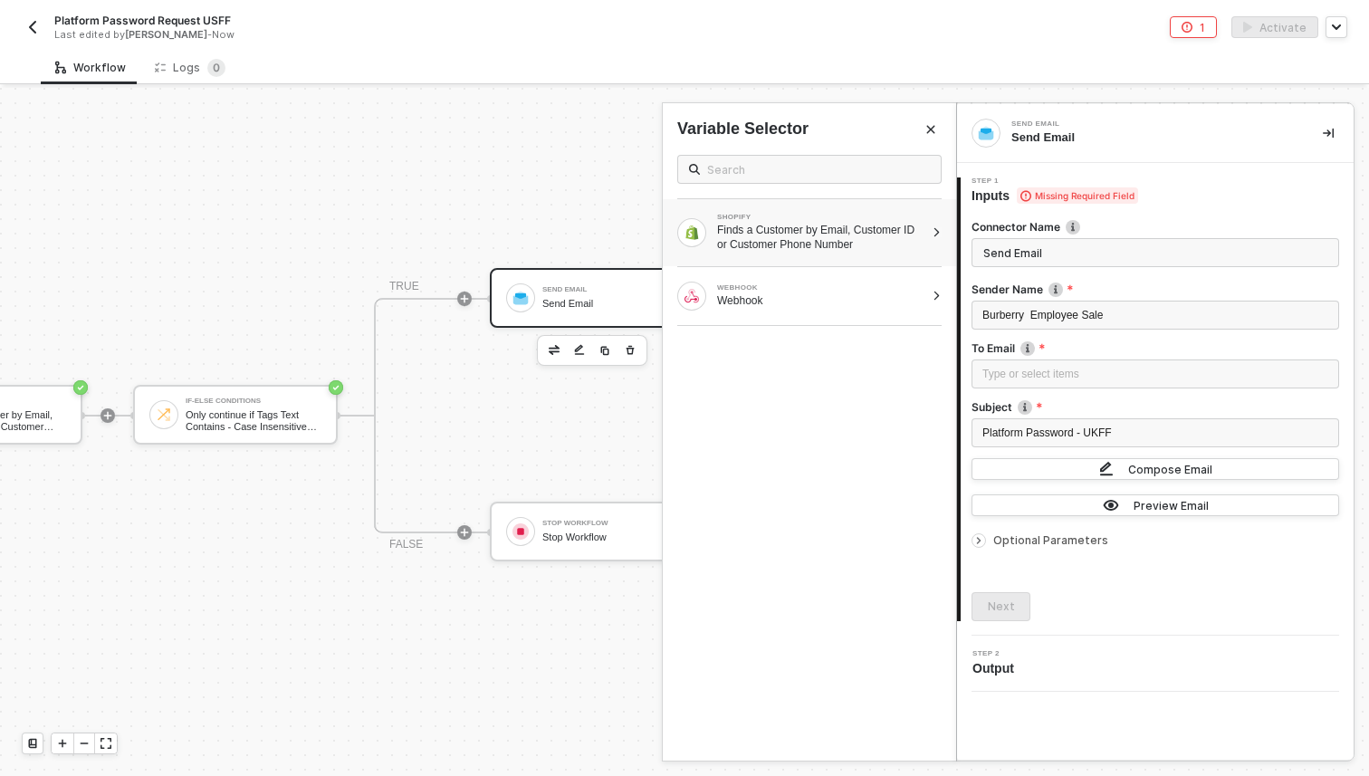
click at [837, 228] on div "Finds a Customer by Email, Customer ID or Customer Phone Number" at bounding box center [820, 237] width 207 height 29
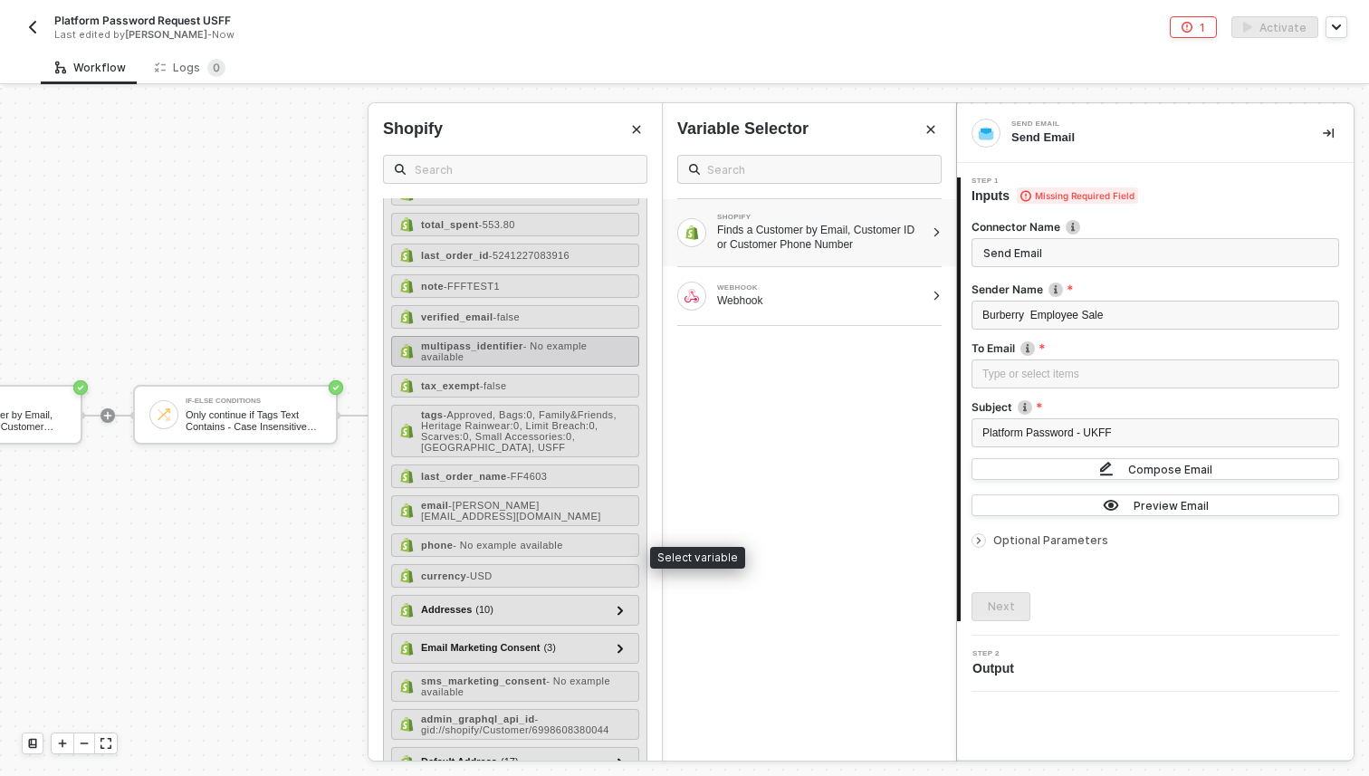
scroll to position [324, 0]
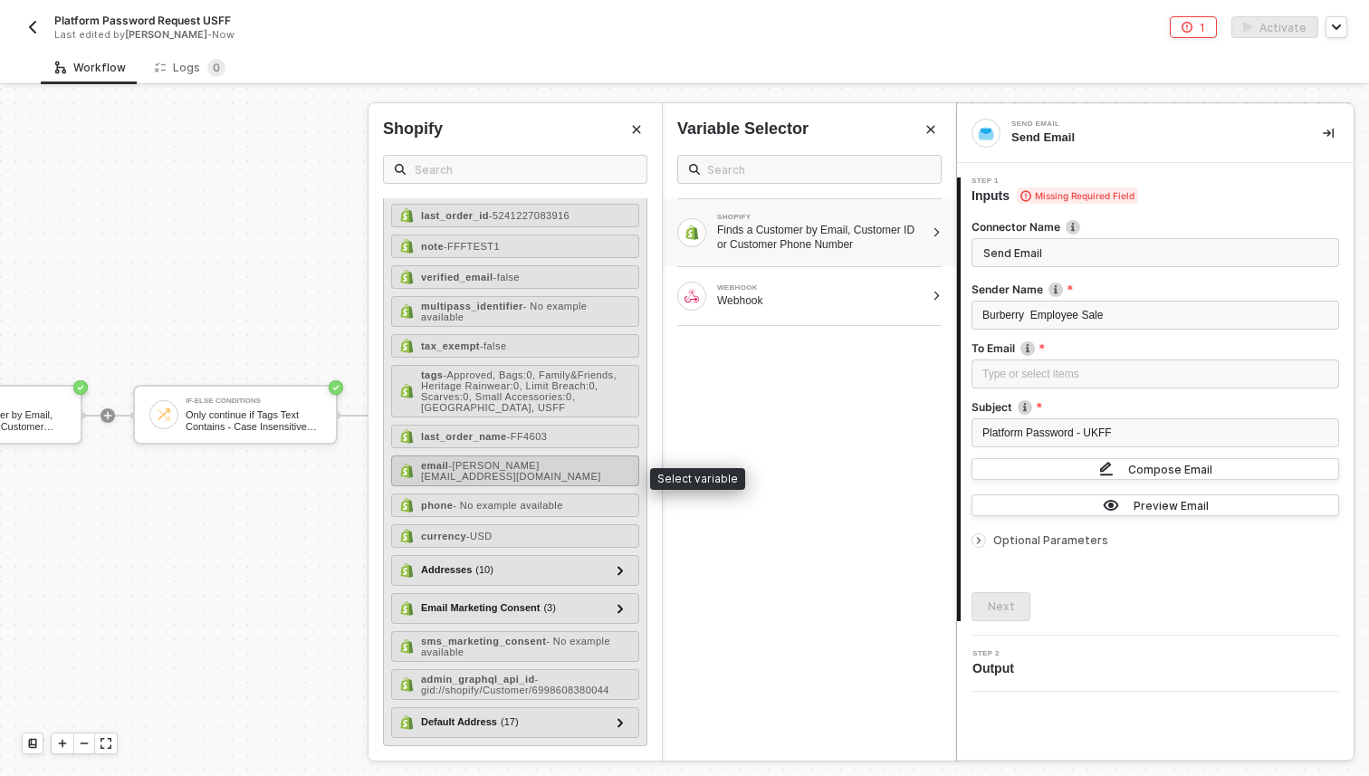
click at [542, 477] on span "- carl.ingham2@burberry.com" at bounding box center [511, 471] width 180 height 22
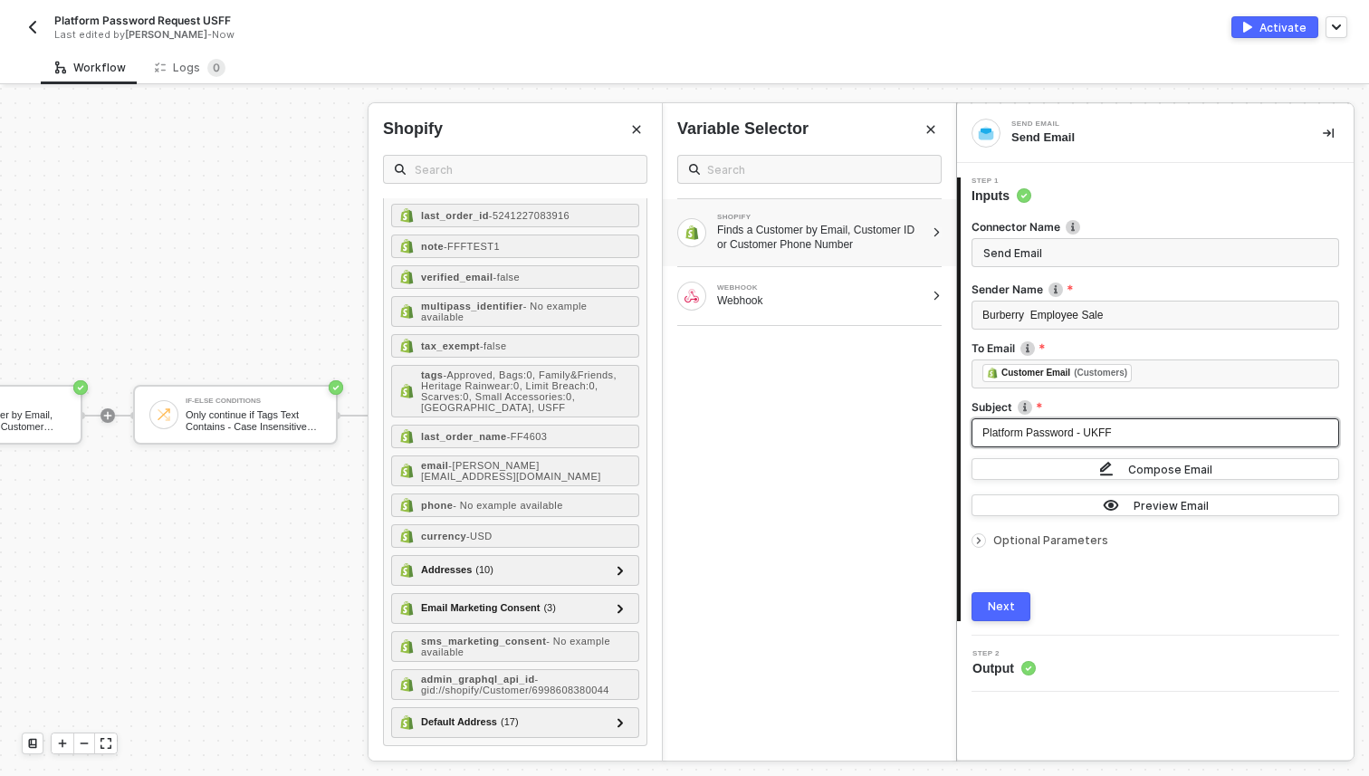
click at [1104, 433] on span "Platform Password - UKFF" at bounding box center [1048, 433] width 130 height 13
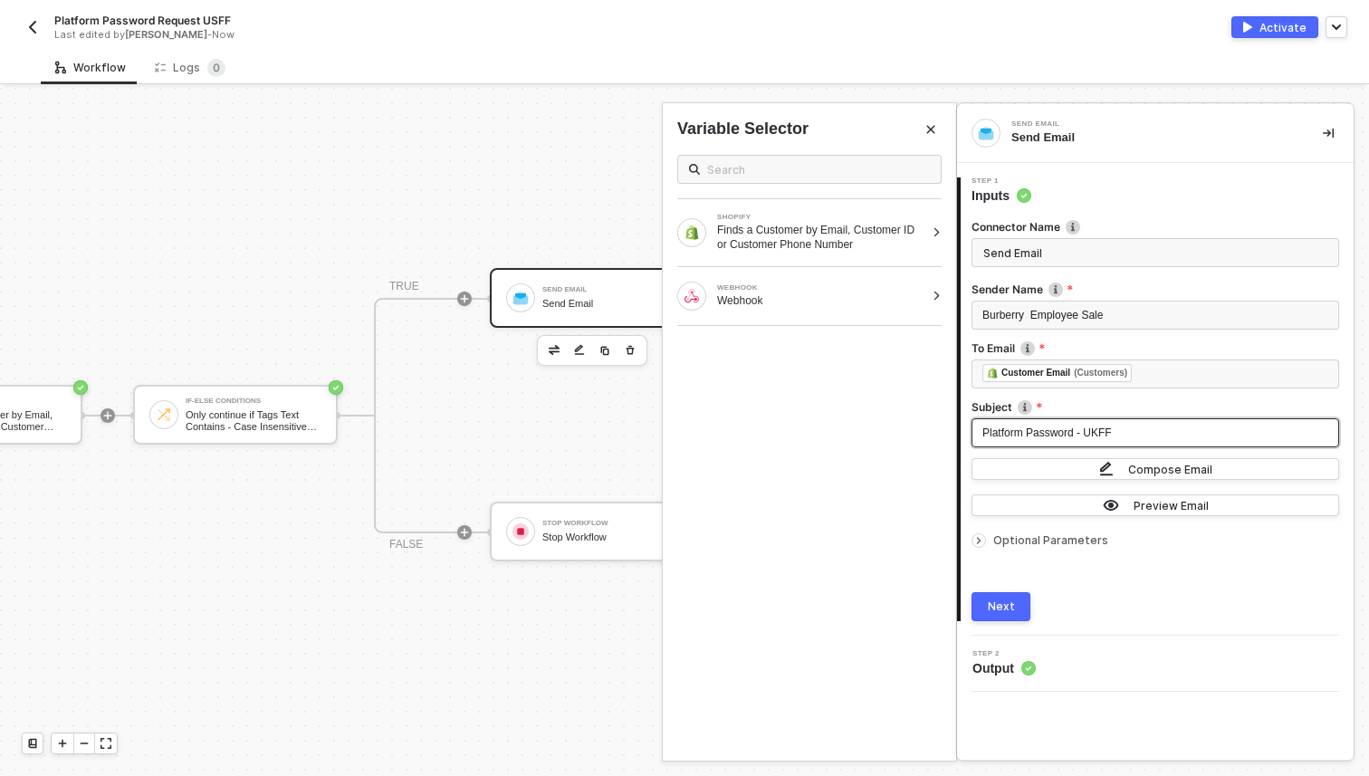
click at [1100, 428] on span "Platform Password - UKFF" at bounding box center [1048, 433] width 130 height 13
drag, startPoint x: 1137, startPoint y: 440, endPoint x: 1104, endPoint y: 440, distance: 32.6
click at [1104, 440] on div "Platform Password - USFF" at bounding box center [1156, 433] width 346 height 17
click at [1173, 439] on div "Platform Password - USFF" at bounding box center [1156, 433] width 346 height 17
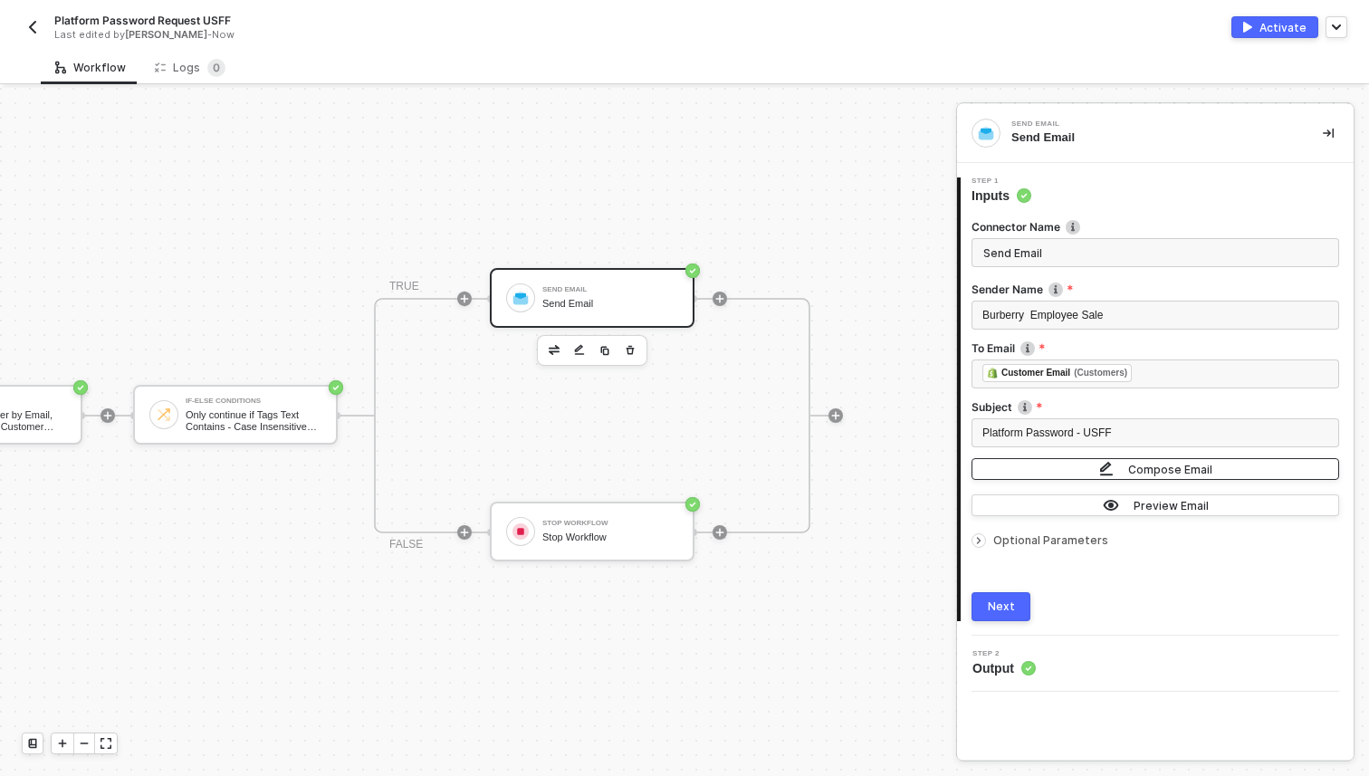
click at [1173, 466] on div "Compose Email" at bounding box center [1171, 469] width 84 height 15
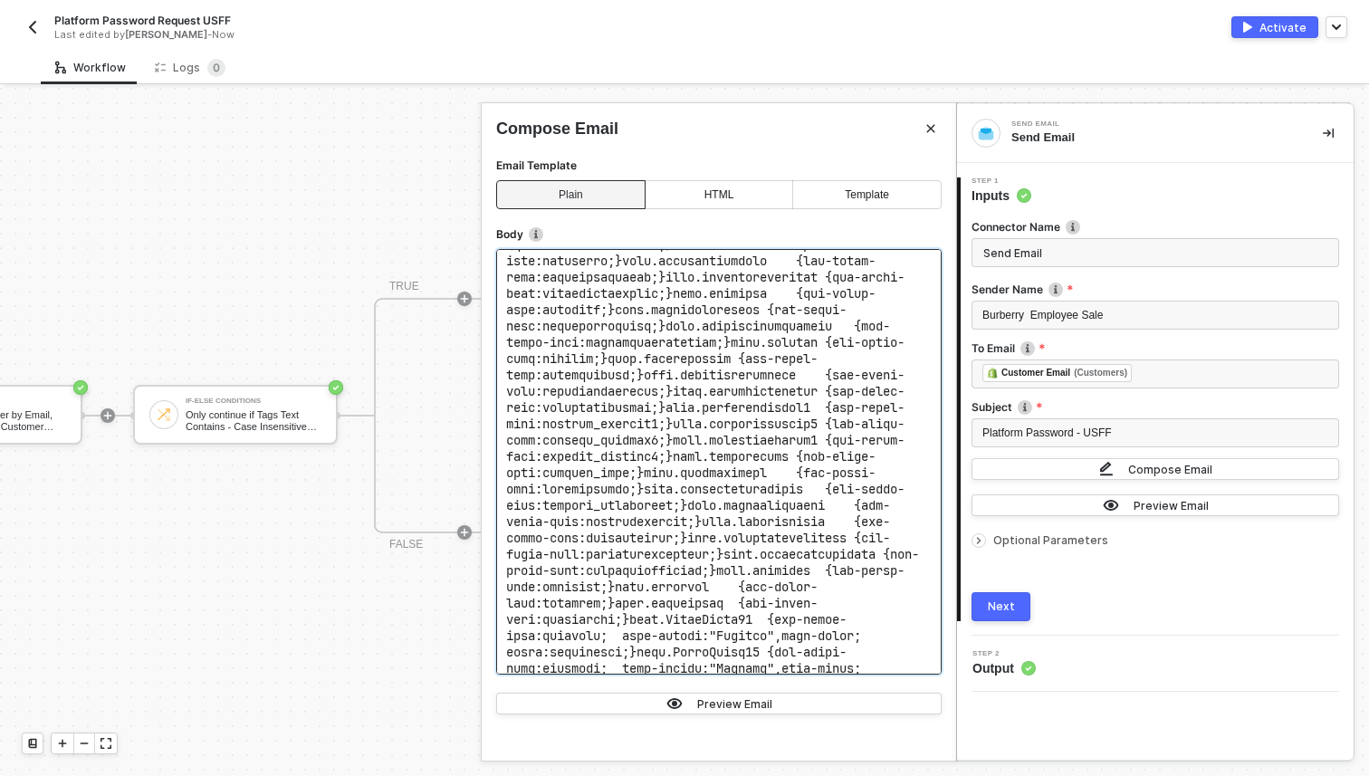
scroll to position [508, 0]
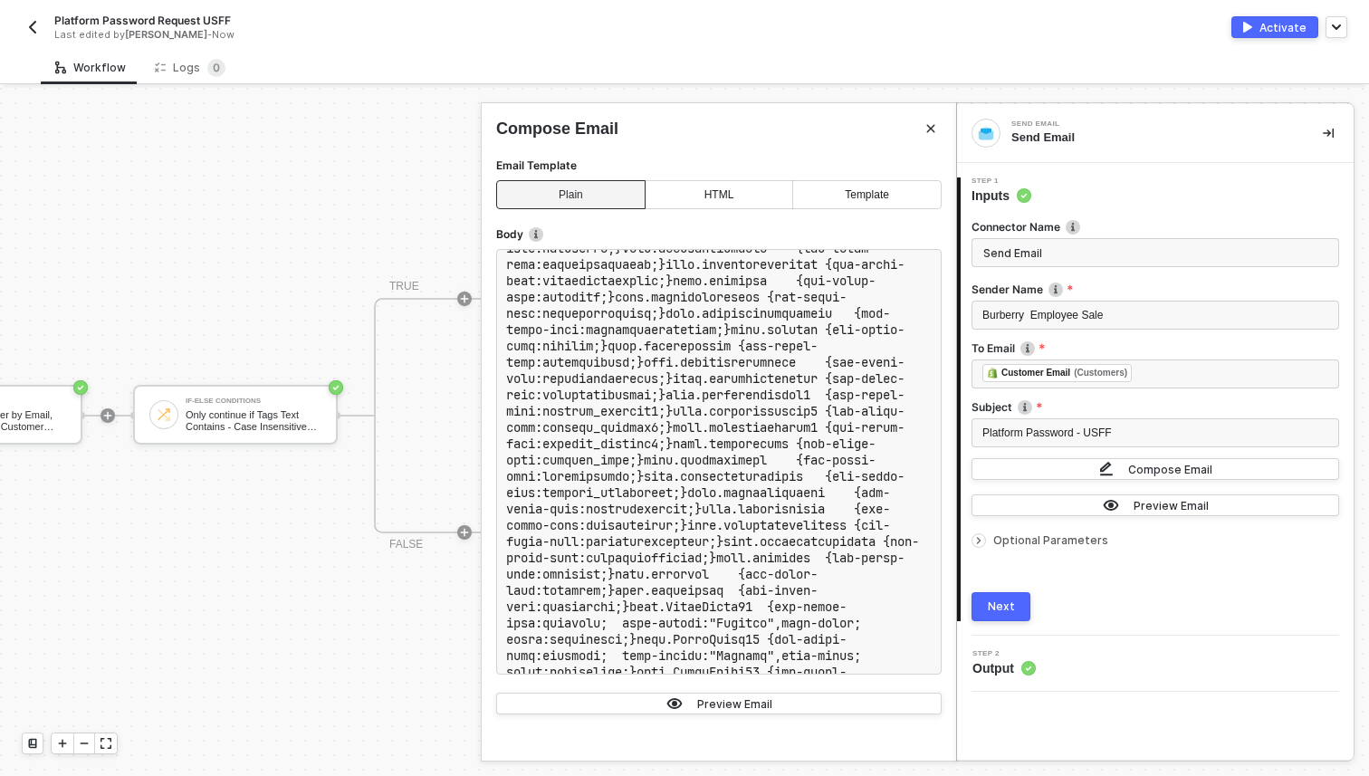
click at [765, 692] on div at bounding box center [719, 688] width 446 height 9
click at [756, 697] on div "Preview Email" at bounding box center [734, 703] width 75 height 15
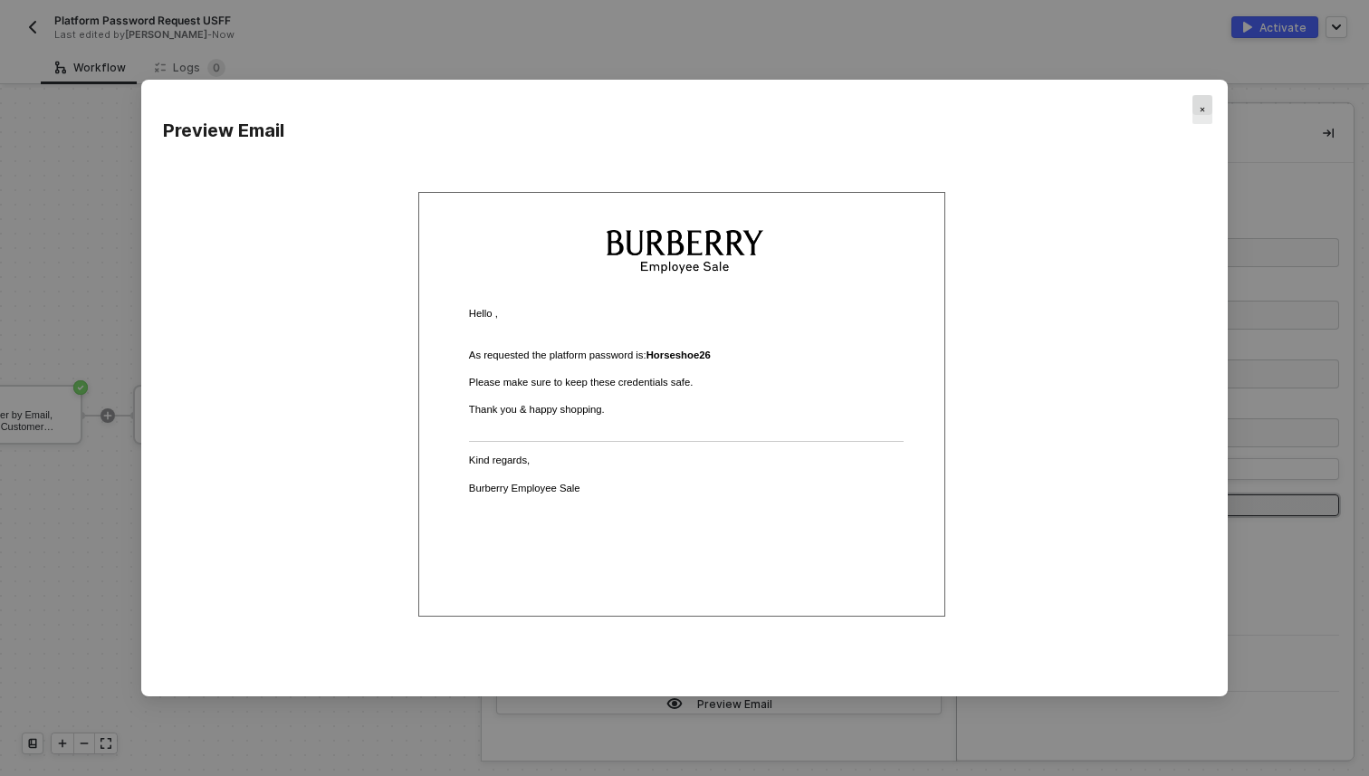
click at [1204, 109] on img "Close" at bounding box center [1202, 109] width 5 height 5
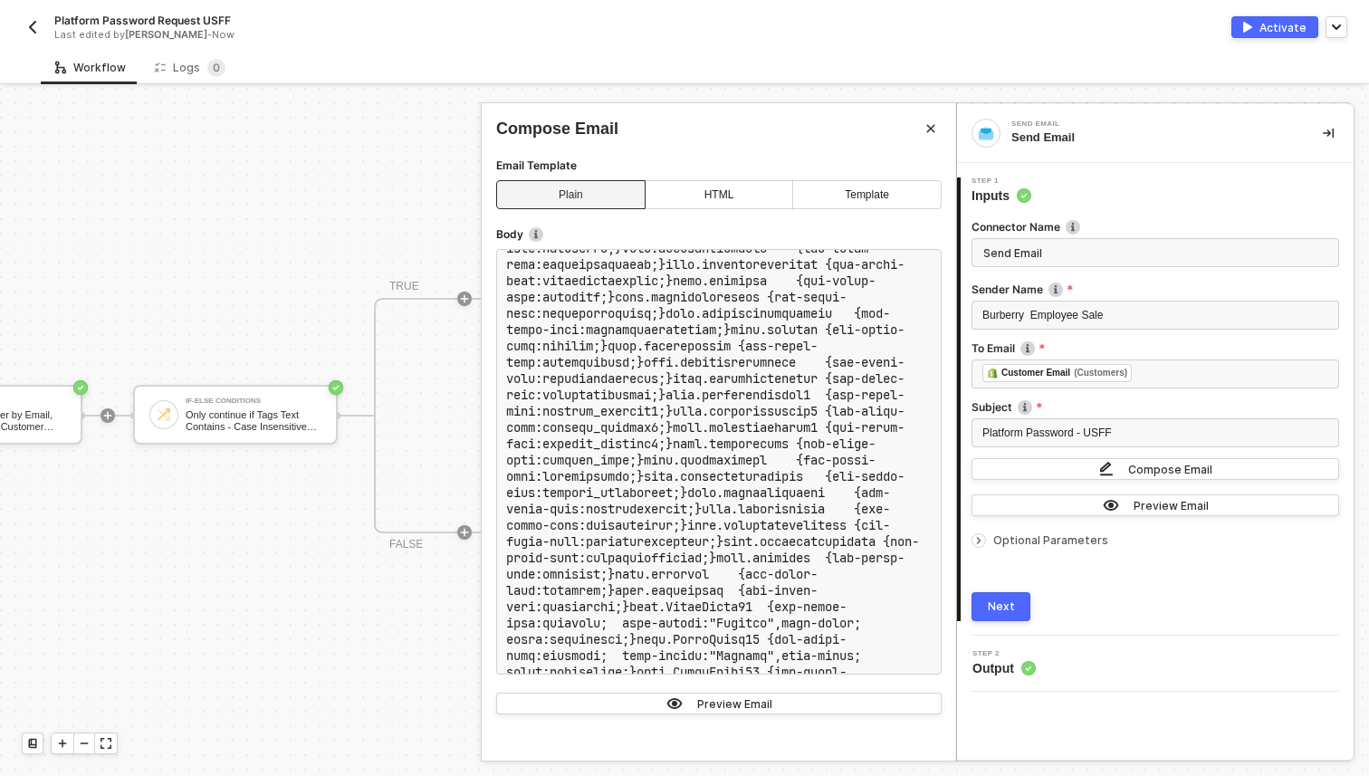
click at [995, 601] on div "Next" at bounding box center [1001, 607] width 27 height 14
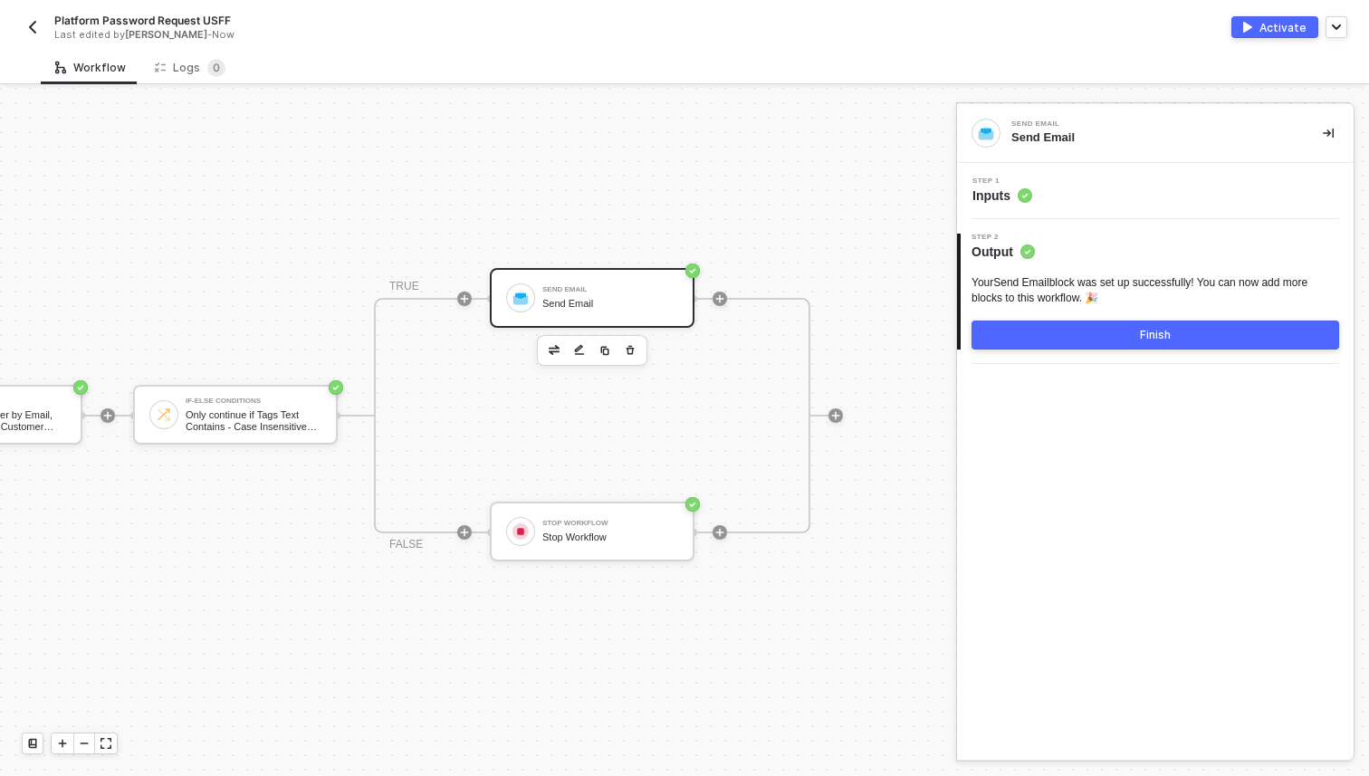
click at [1186, 345] on button "Finish" at bounding box center [1156, 335] width 368 height 29
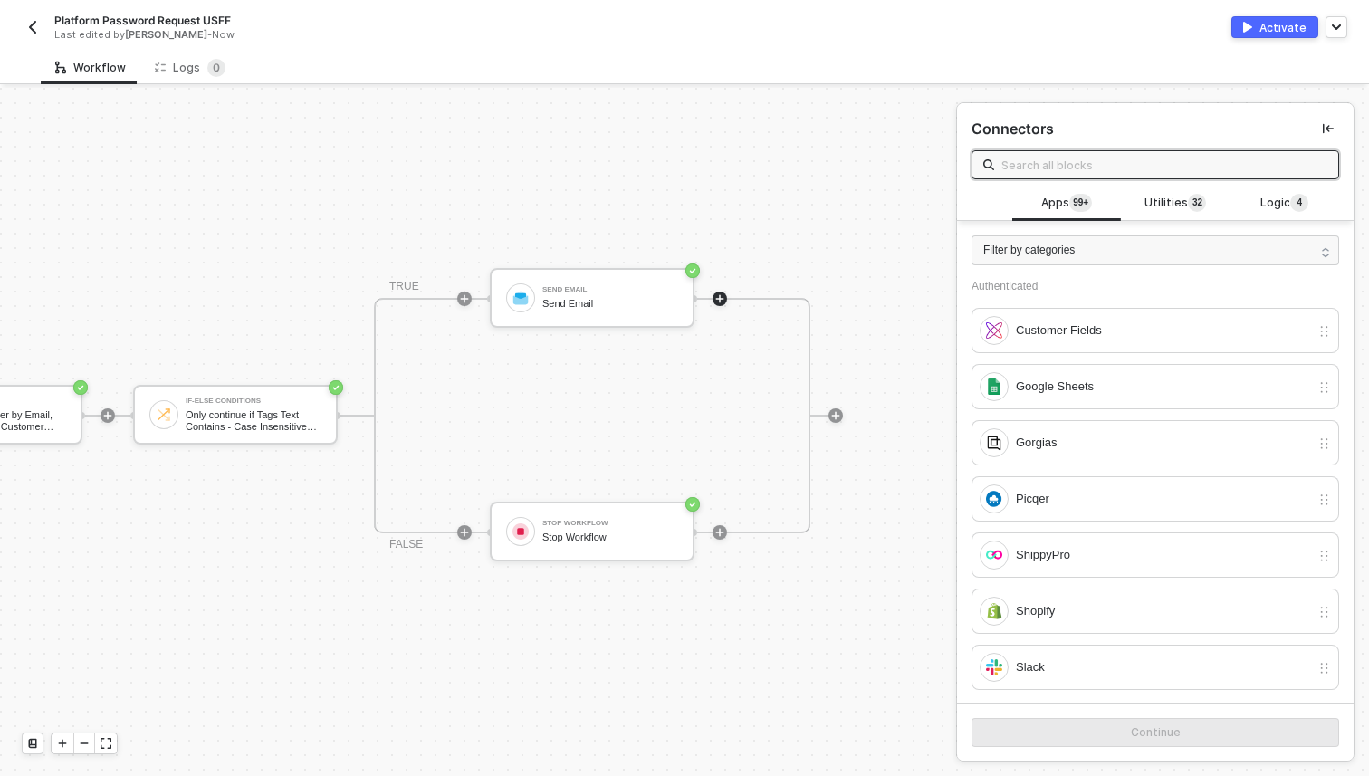
click at [1267, 33] on div "Activate" at bounding box center [1283, 27] width 47 height 15
